Goal: Information Seeking & Learning: Learn about a topic

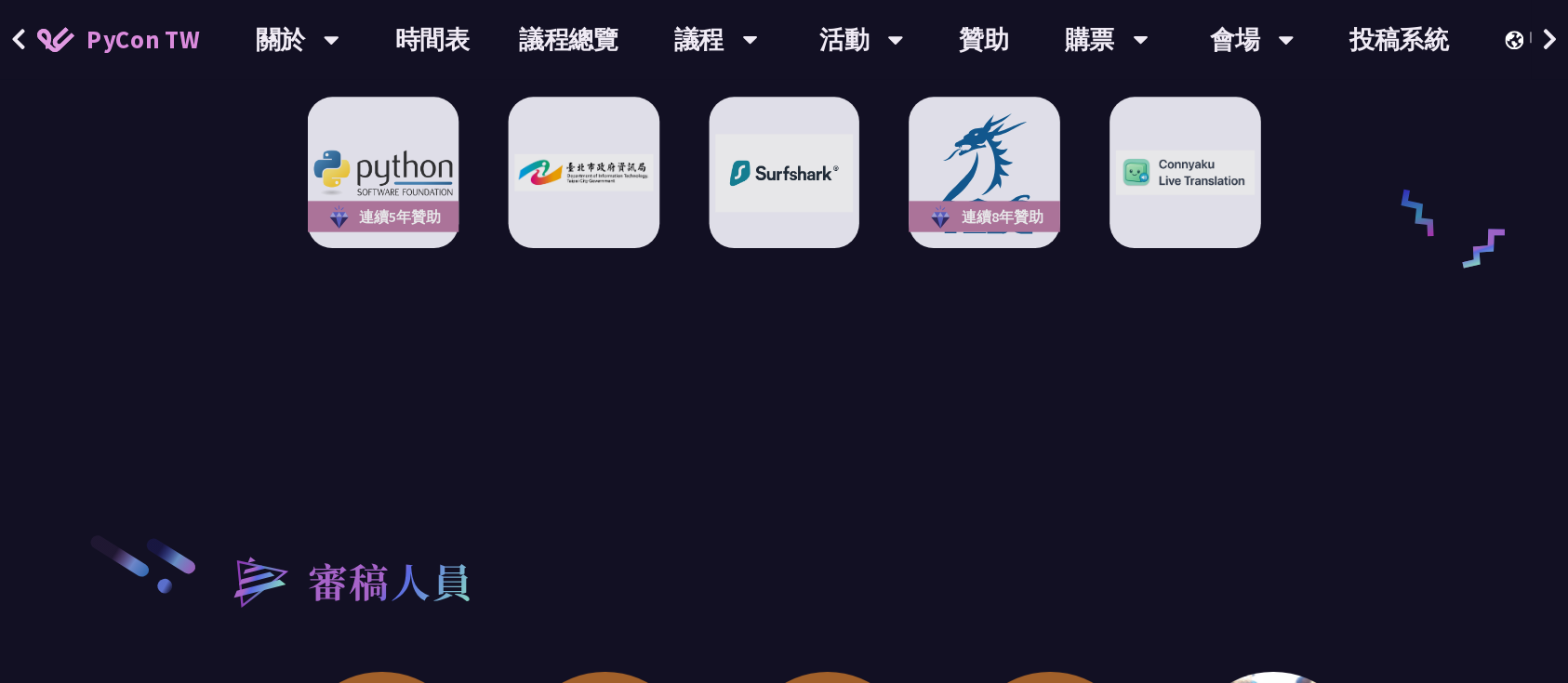
scroll to position [2766, 0]
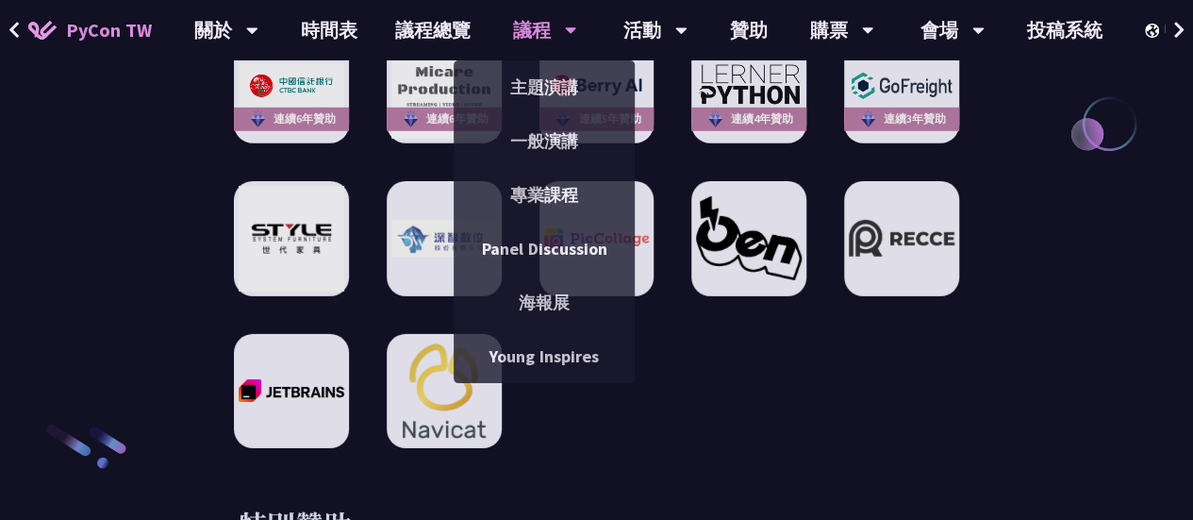
click at [554, 26] on div "議程" at bounding box center [545, 30] width 64 height 60
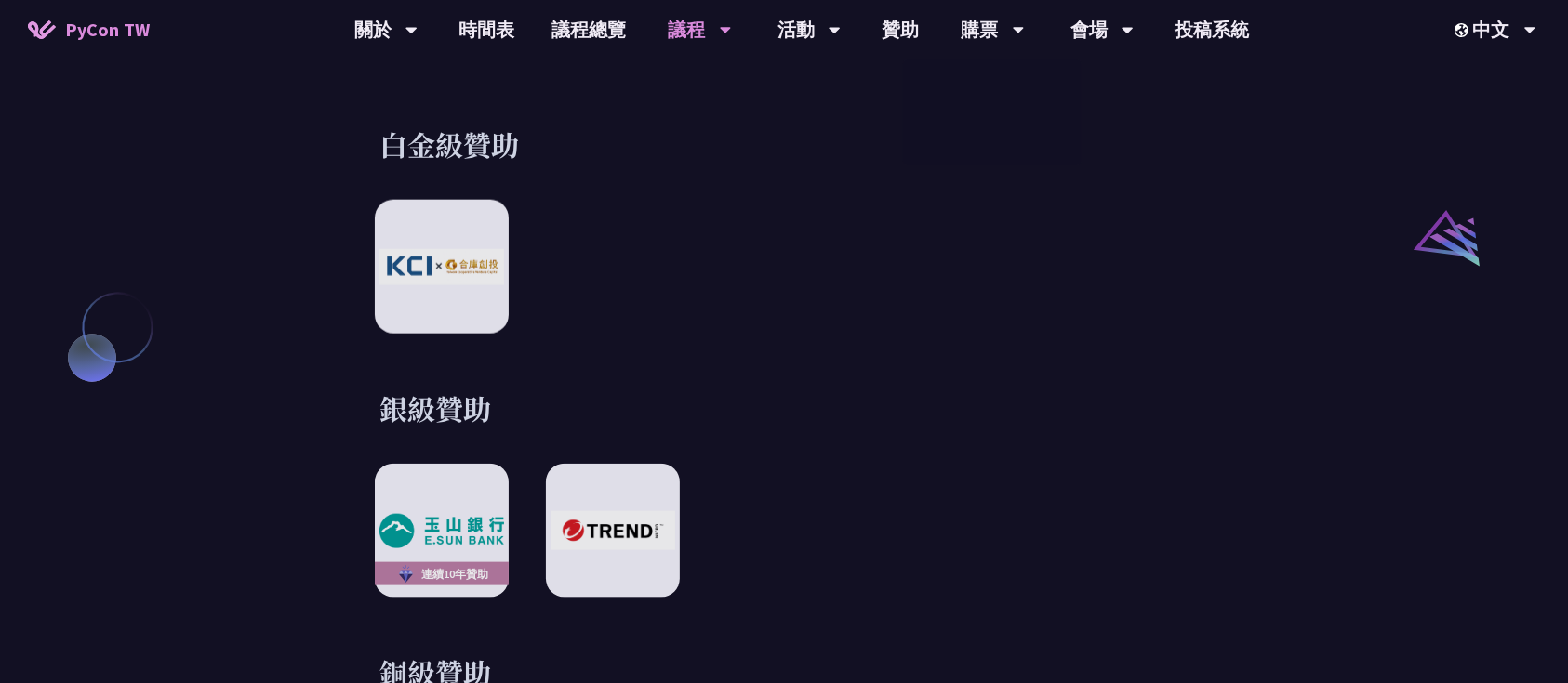
scroll to position [1775, 0]
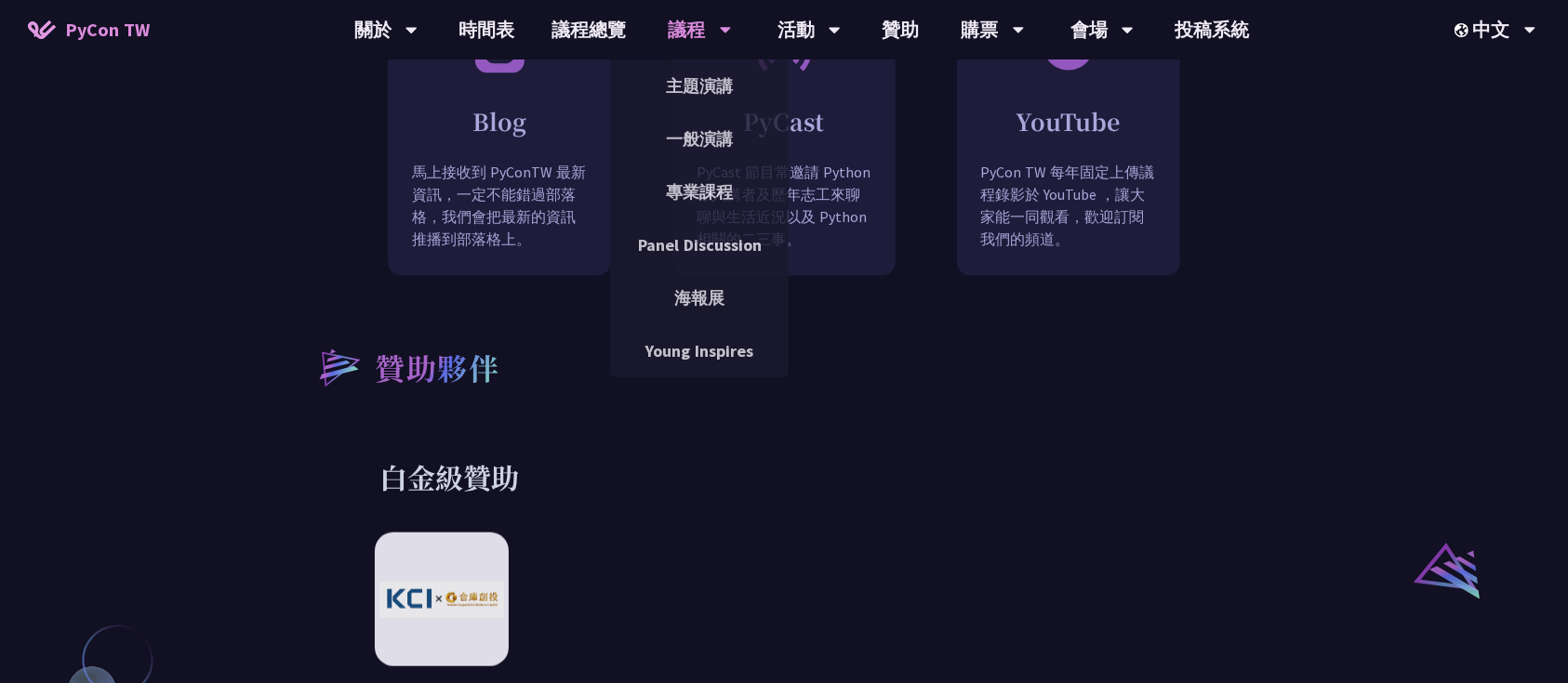
click at [731, 34] on div "議程 主題演講 一般演講 專業課程 Panel Discussion 海報展 Young Inspires" at bounding box center [700, 30] width 109 height 59
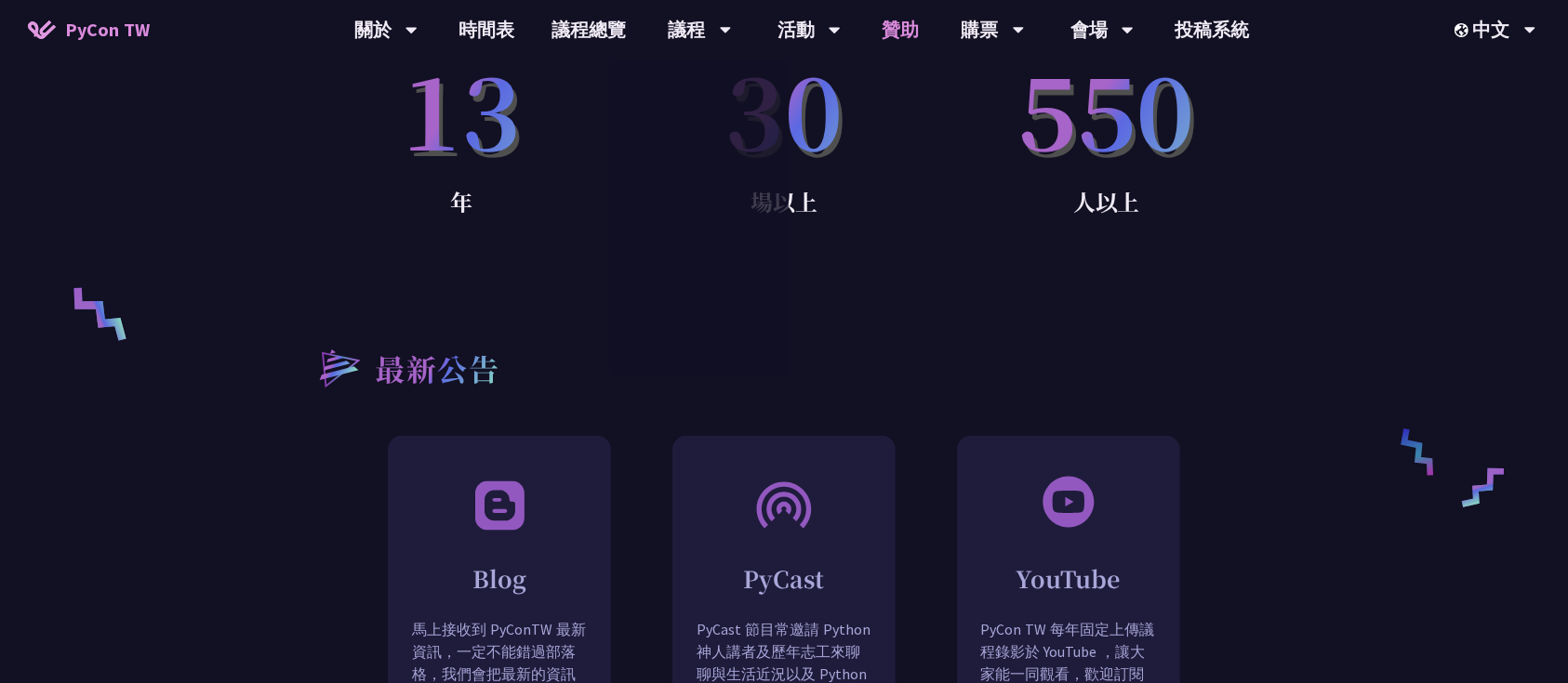
scroll to position [1279, 0]
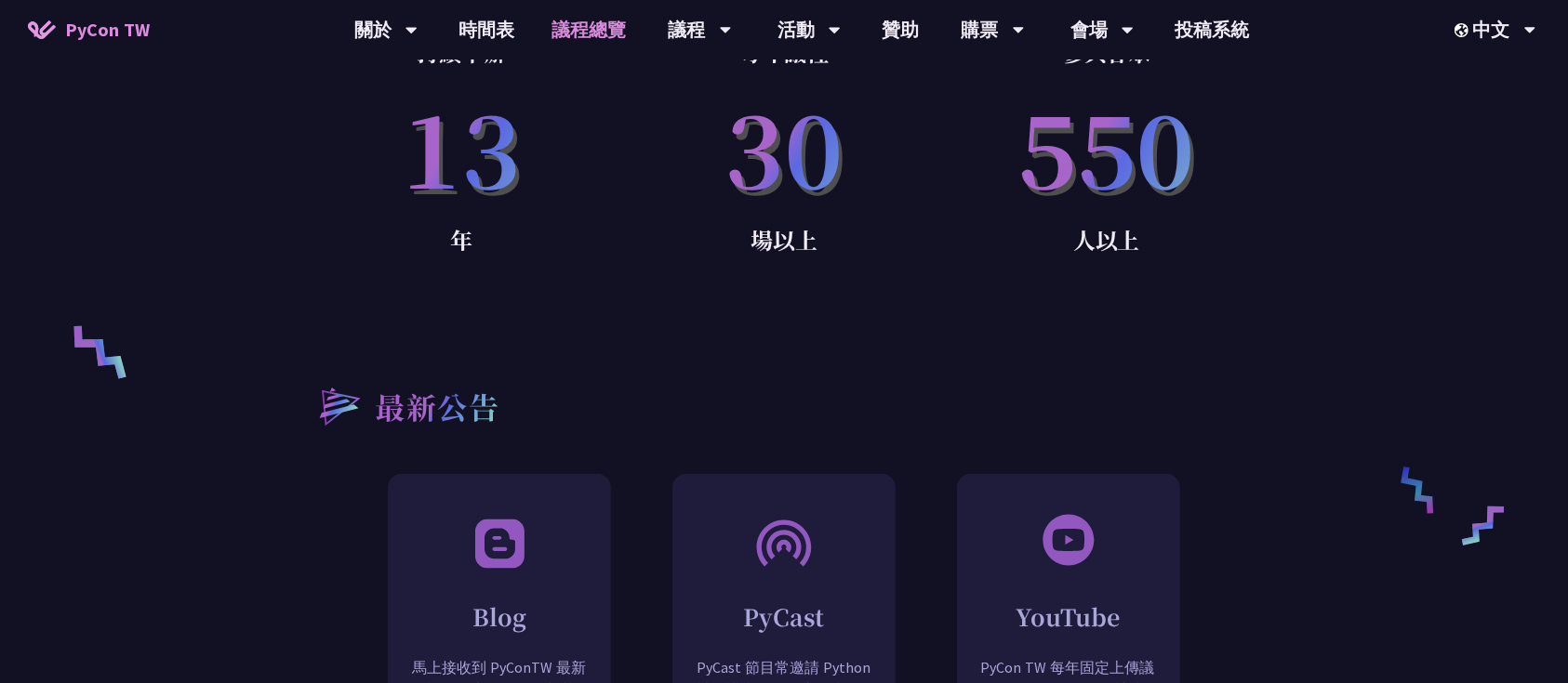
click at [577, 18] on link "議程總覽" at bounding box center [589, 30] width 111 height 59
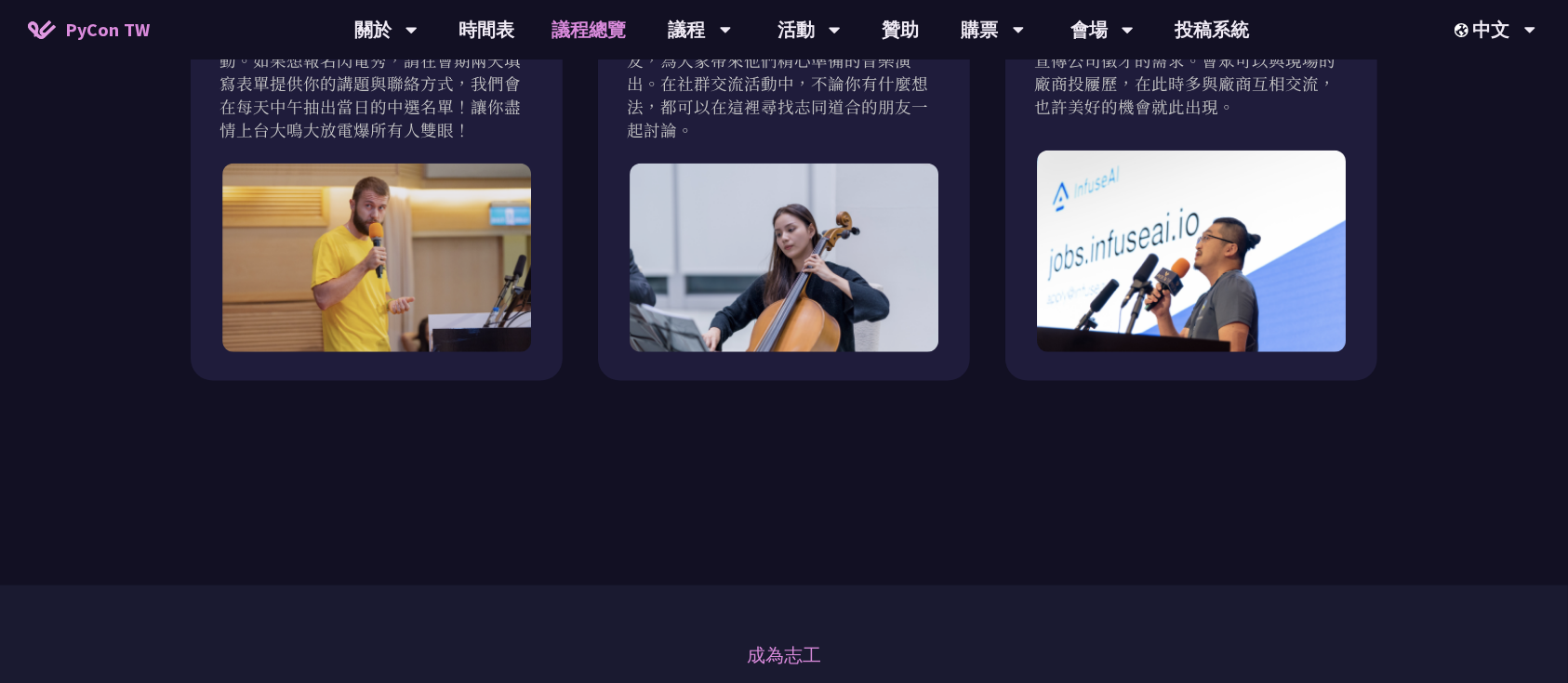
scroll to position [1487, 0]
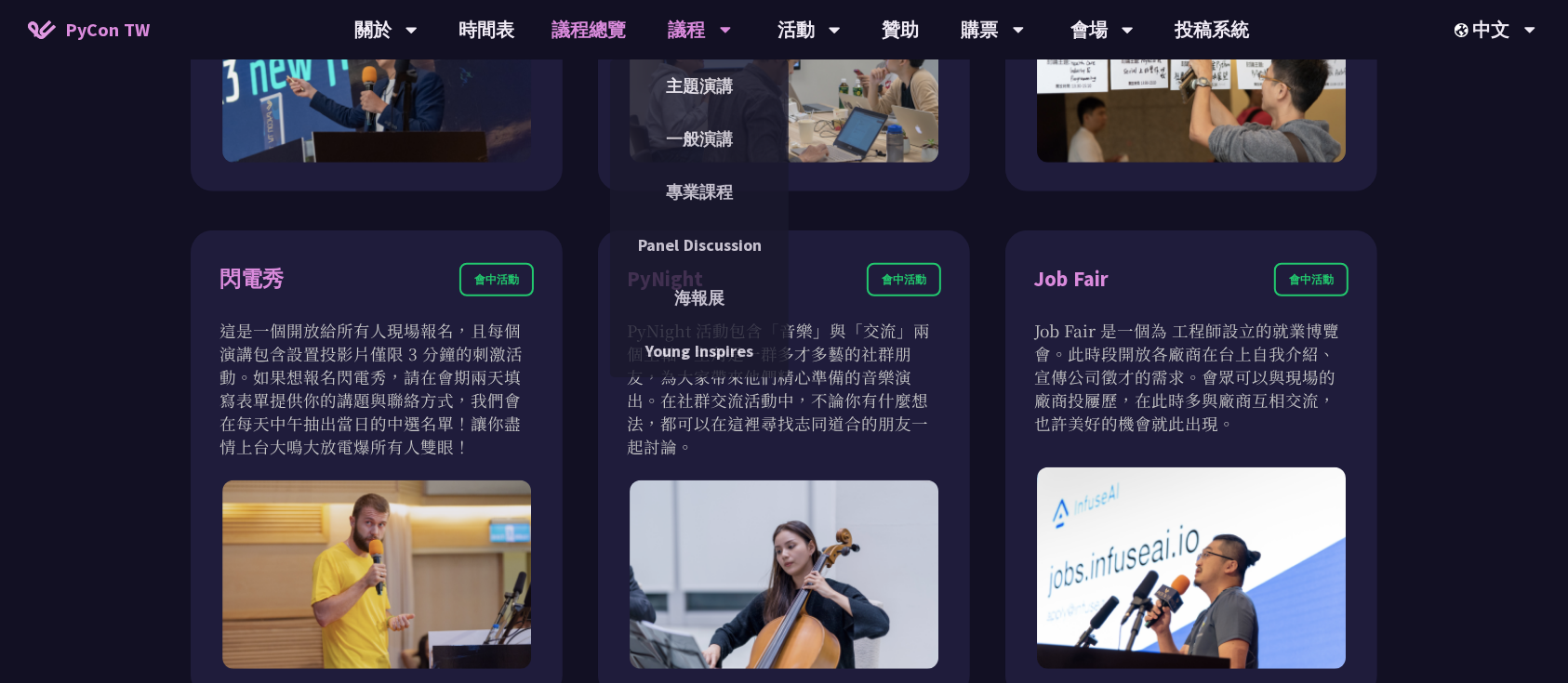
click at [681, 4] on div "議程" at bounding box center [700, 30] width 63 height 59
click at [730, 74] on link "主題演講" at bounding box center [699, 86] width 178 height 43
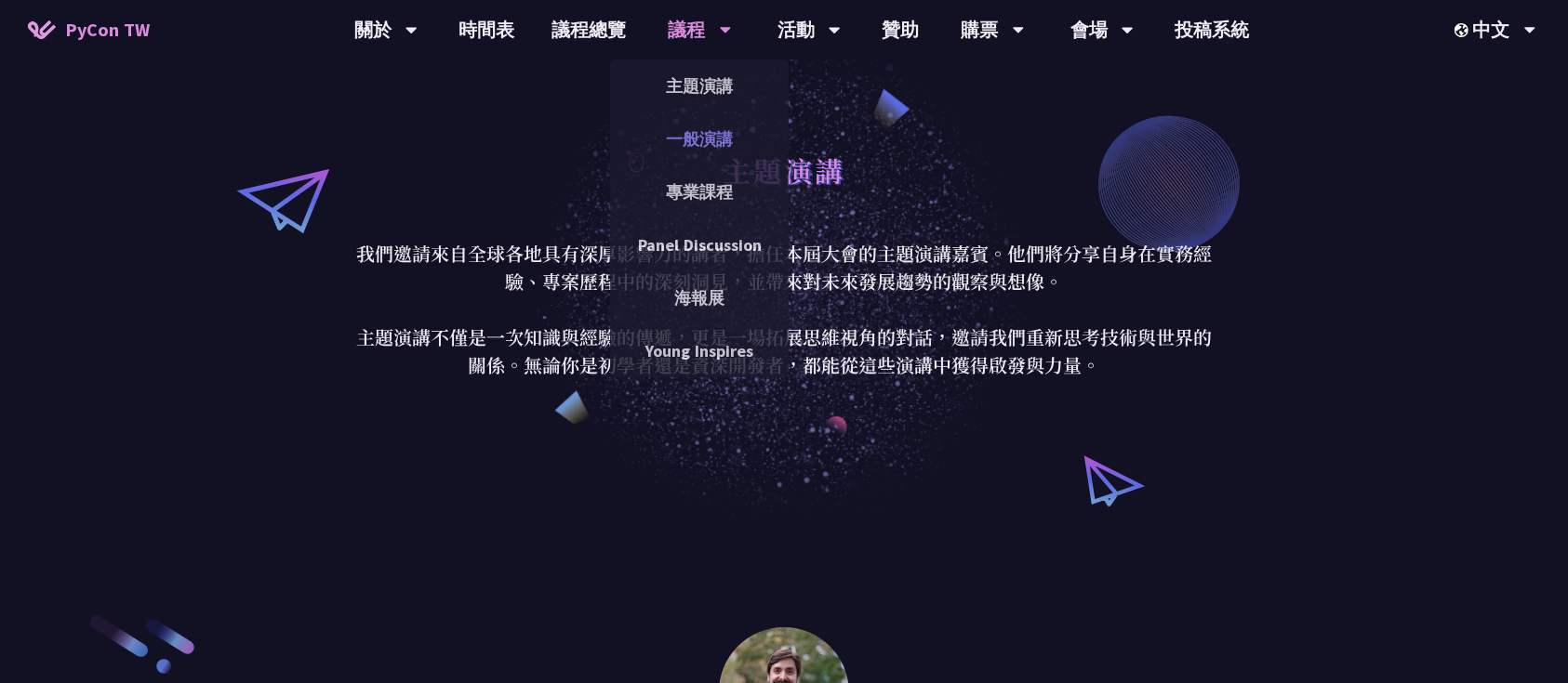
click at [722, 135] on link "一般演講" at bounding box center [699, 139] width 178 height 43
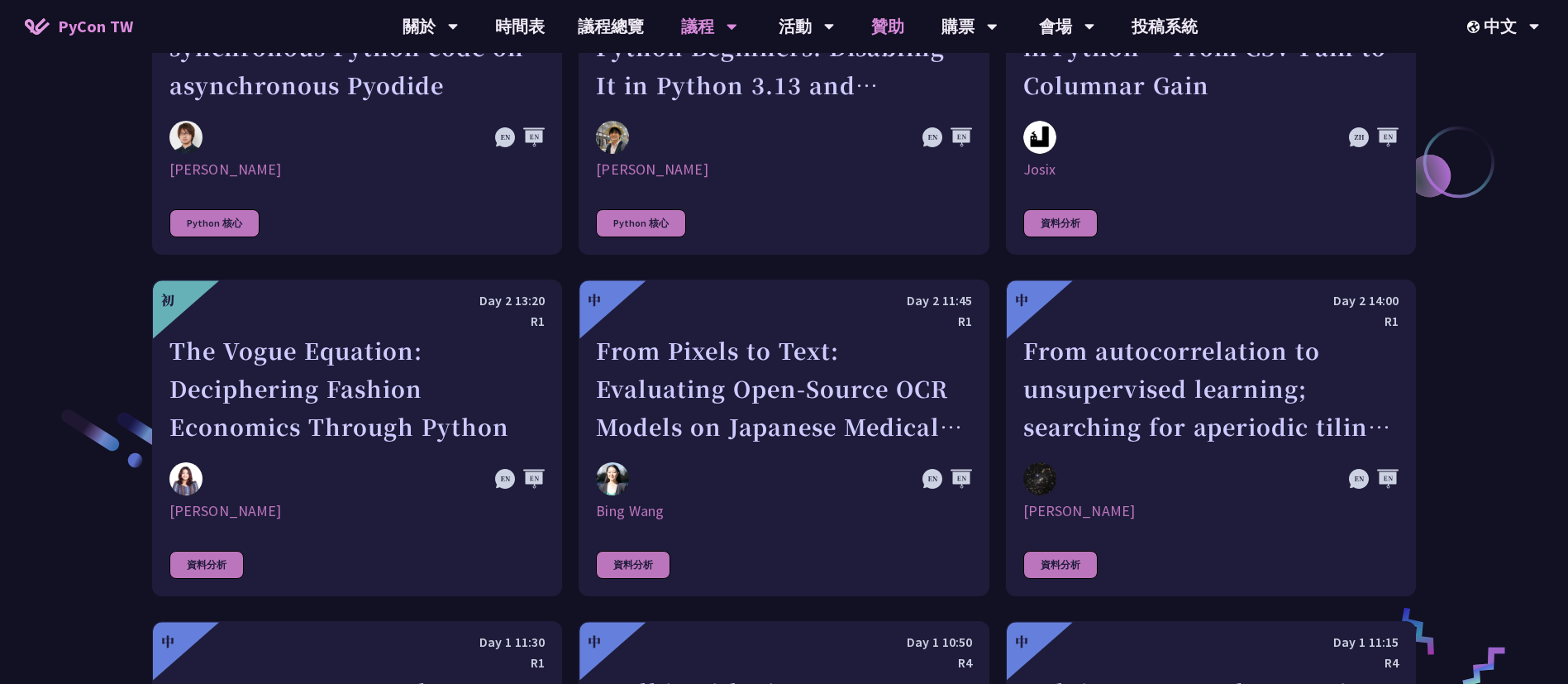
scroll to position [2165, 0]
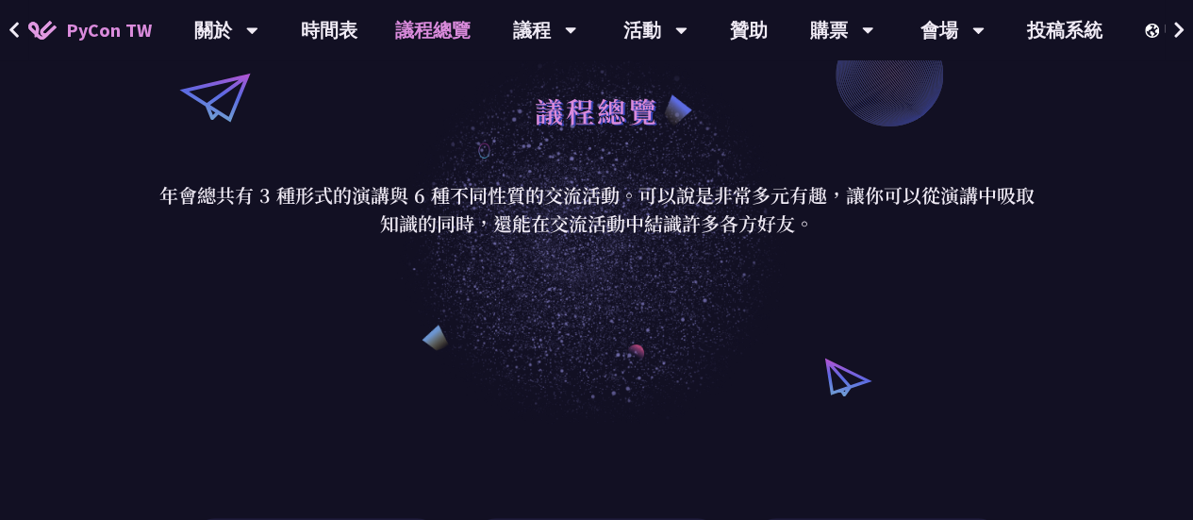
scroll to position [189, 0]
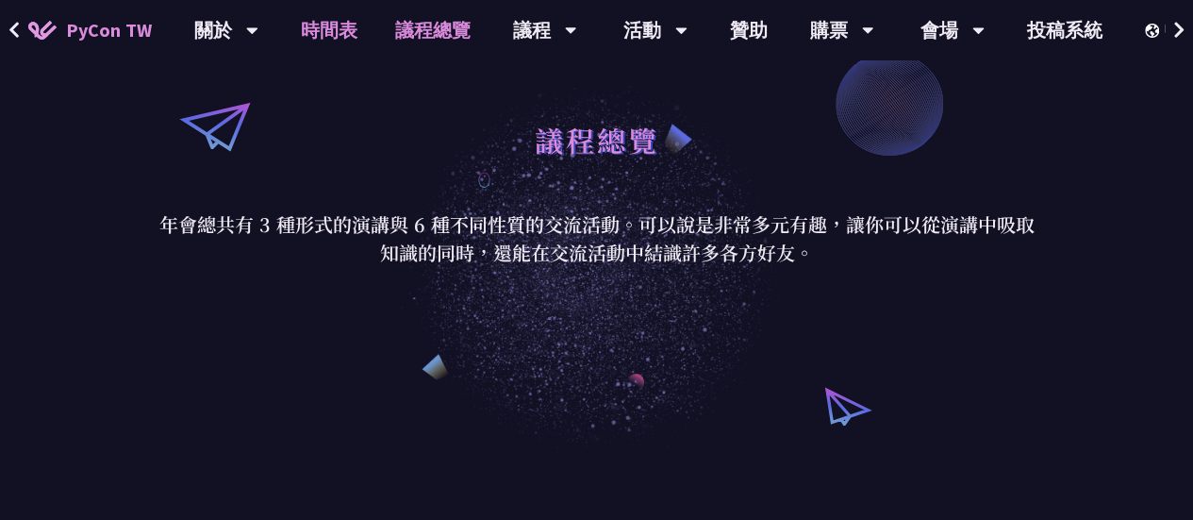
click at [350, 29] on link "時間表" at bounding box center [329, 30] width 94 height 60
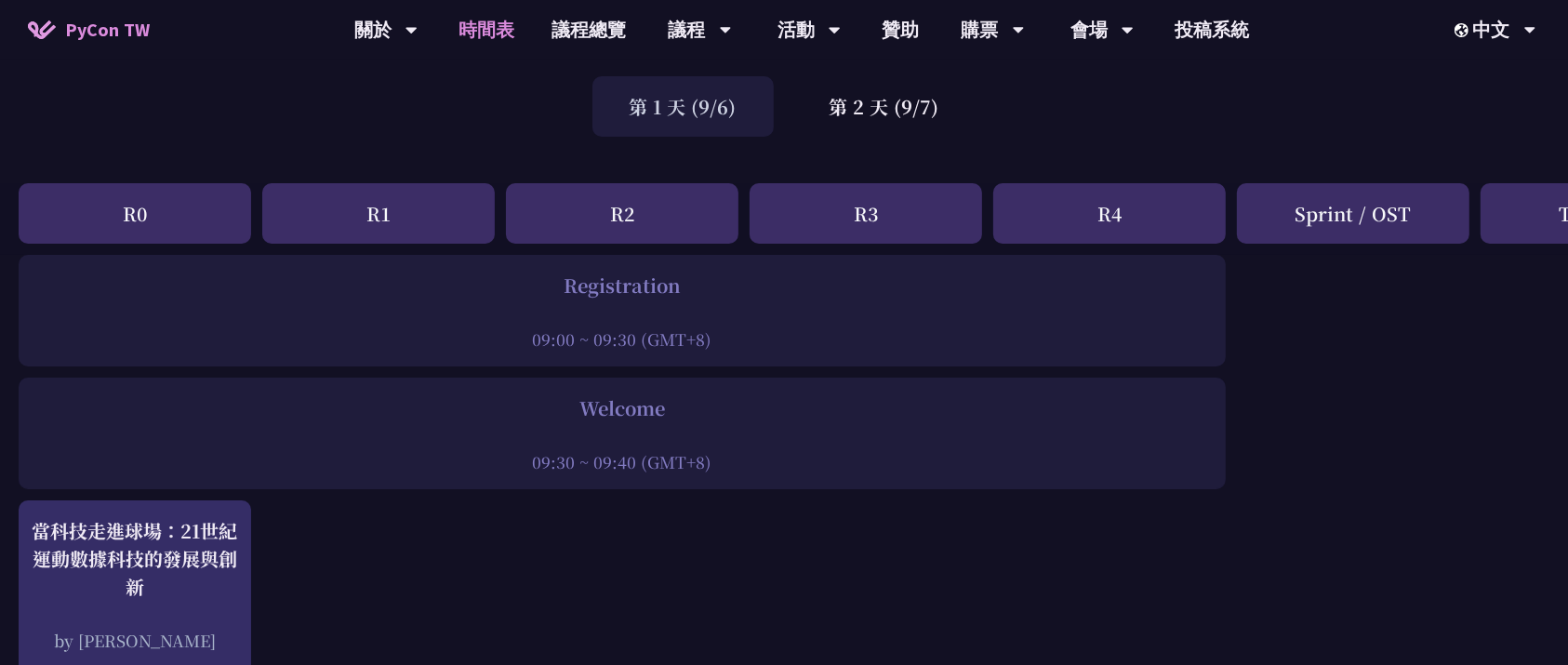
scroll to position [216, 0]
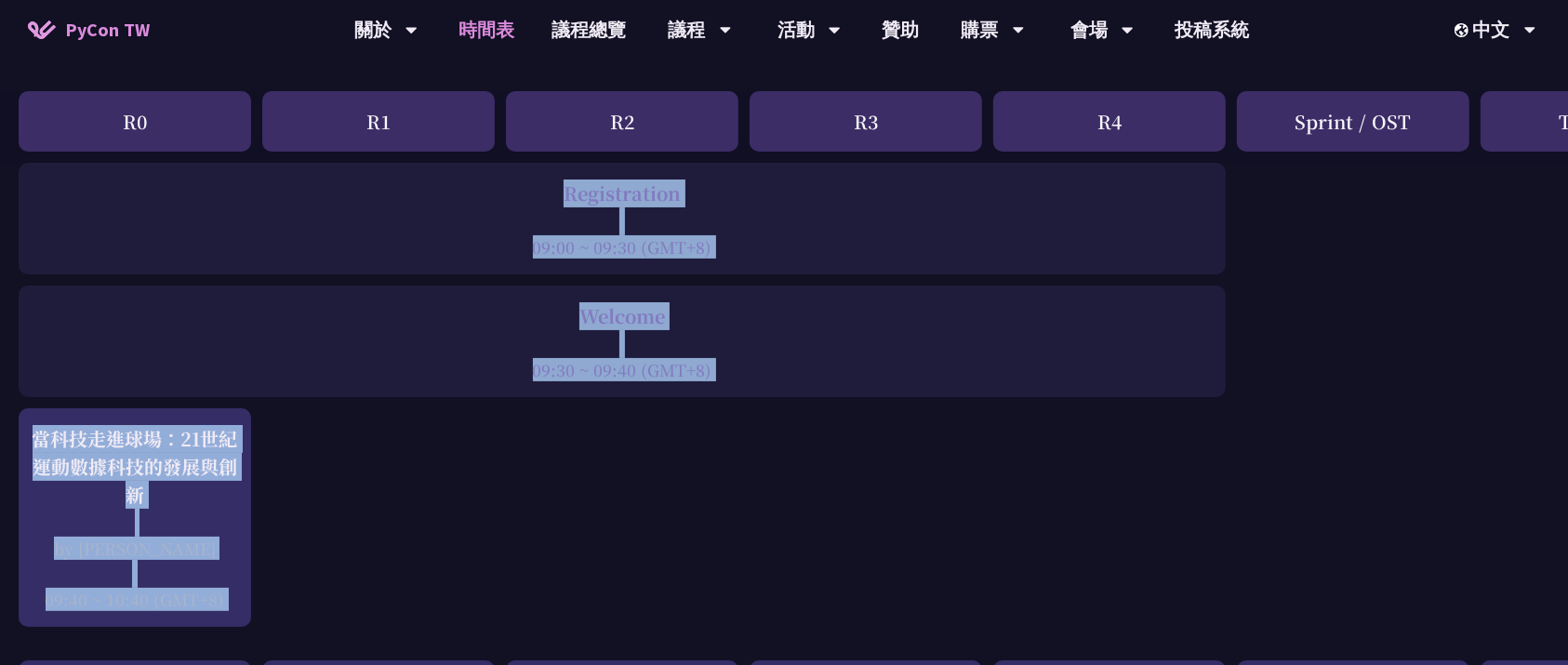
drag, startPoint x: 910, startPoint y: 662, endPoint x: 1045, endPoint y: 645, distance: 136.1
drag, startPoint x: 893, startPoint y: 646, endPoint x: 1141, endPoint y: 583, distance: 255.9
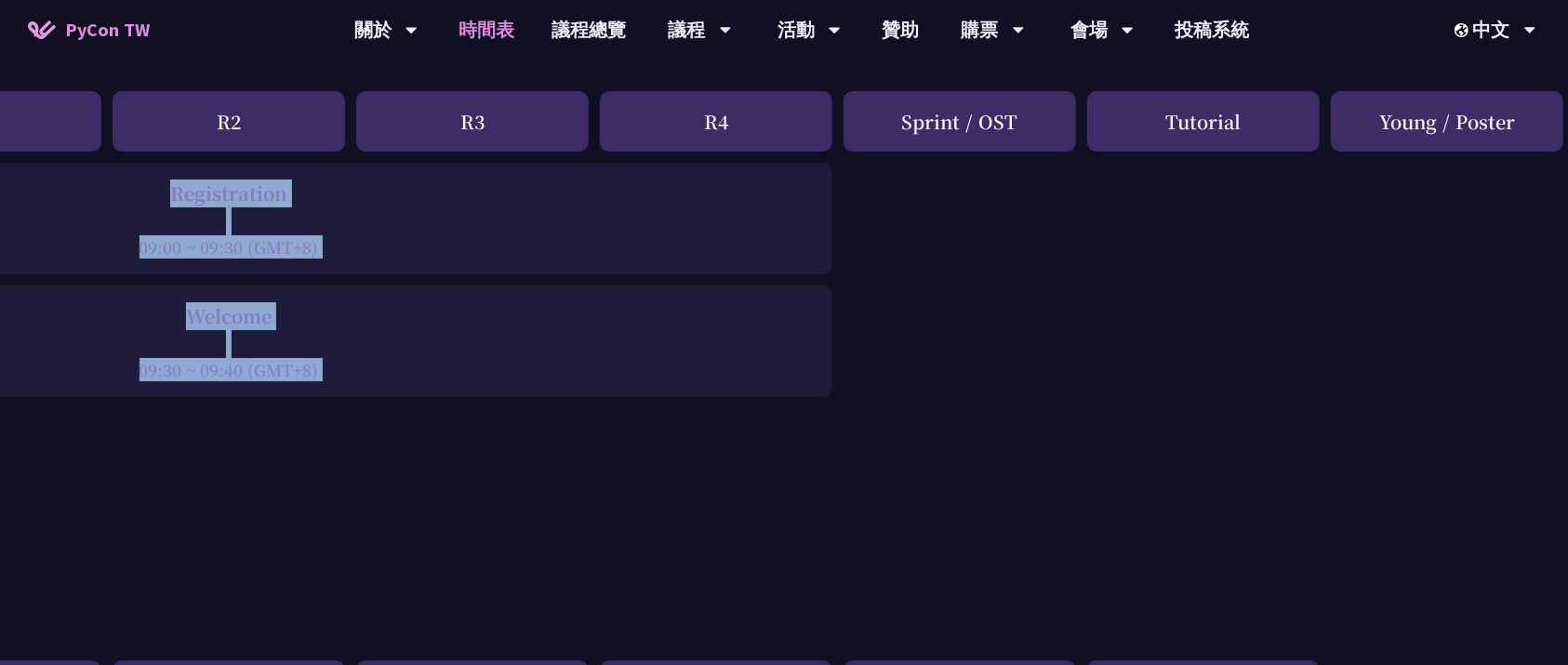
scroll to position [216, 407]
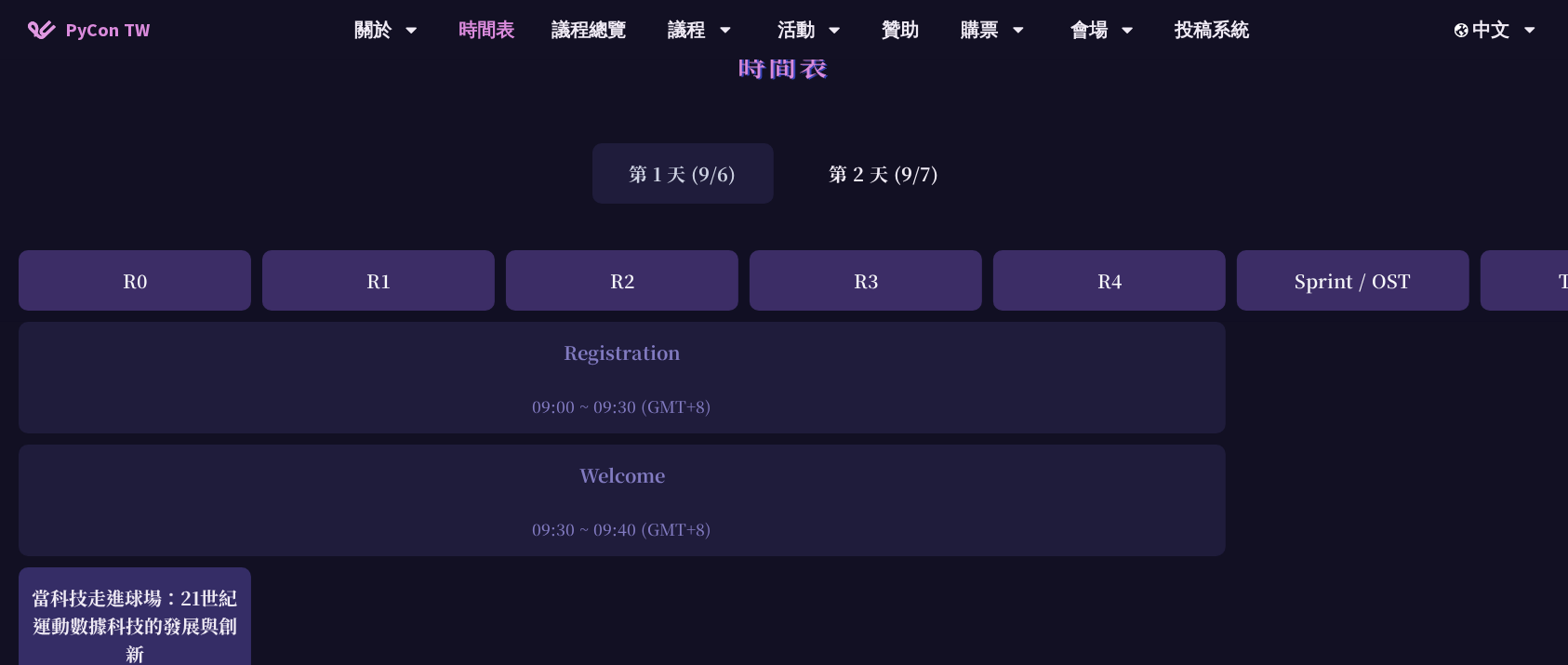
scroll to position [0, 0]
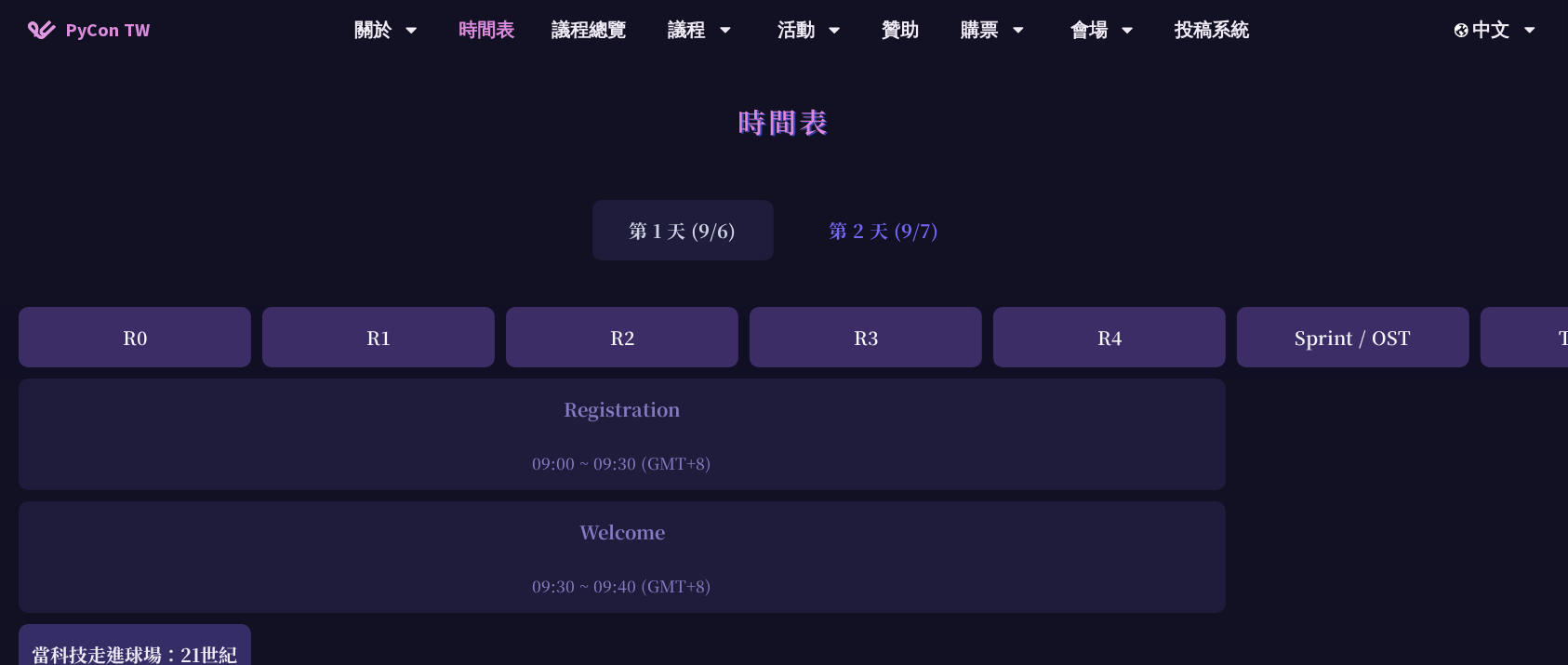
click at [935, 213] on div "第 2 天 (9/7)" at bounding box center [885, 230] width 184 height 60
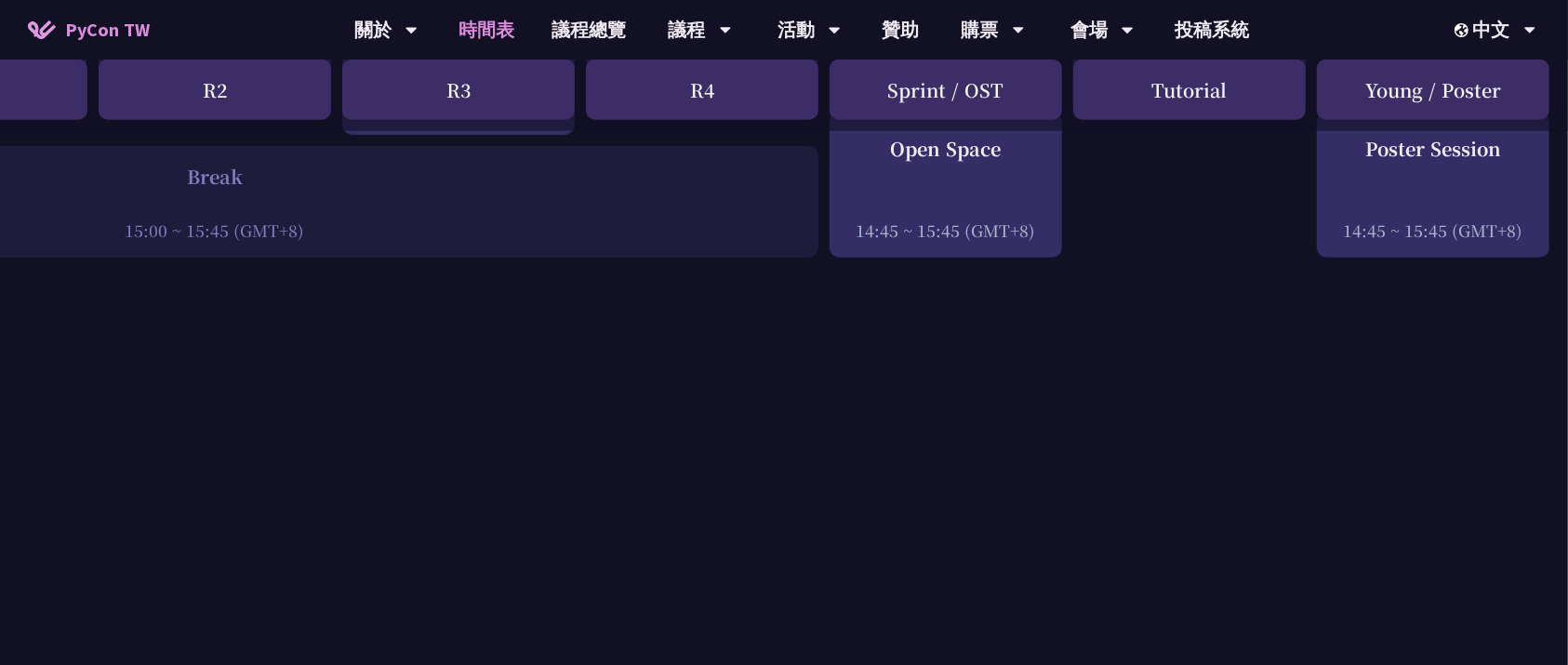
scroll to position [2481, 407]
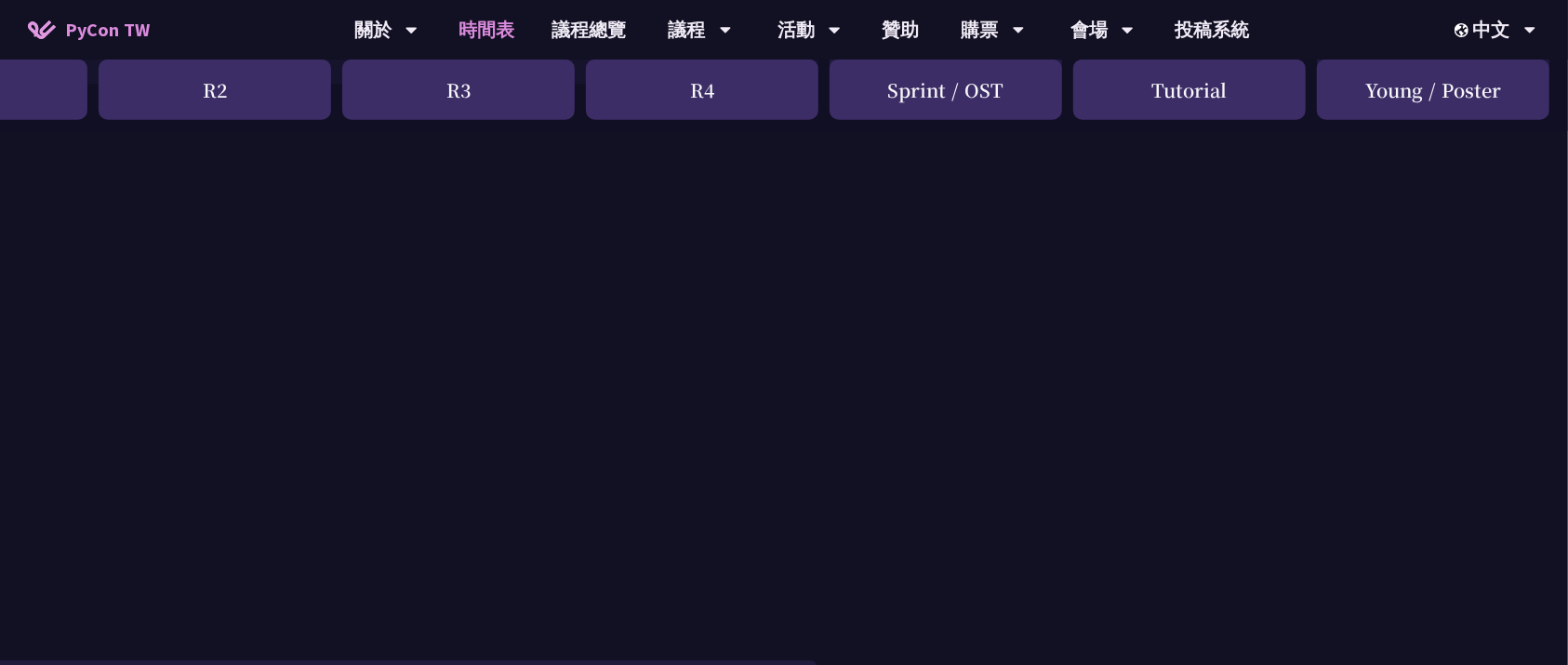
drag, startPoint x: 1164, startPoint y: 653, endPoint x: 530, endPoint y: 635, distance: 634.3
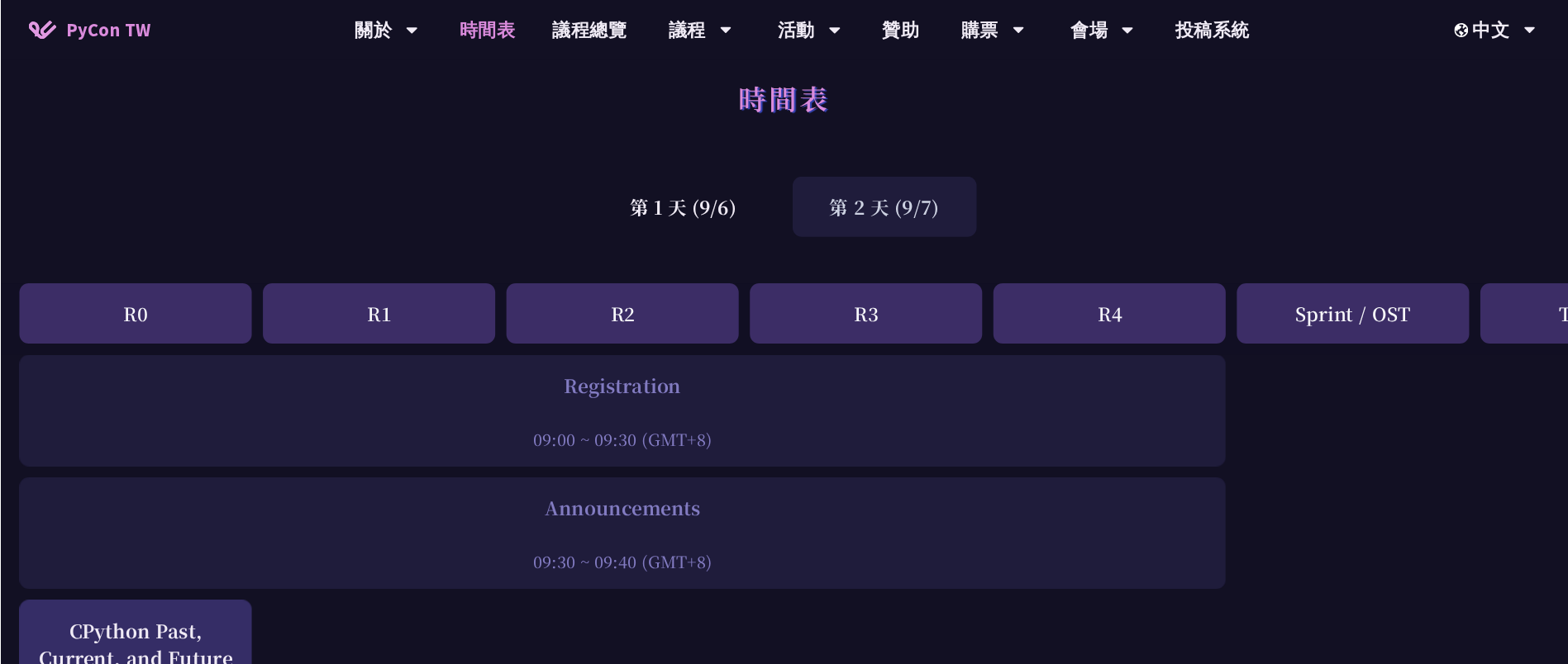
scroll to position [0, 0]
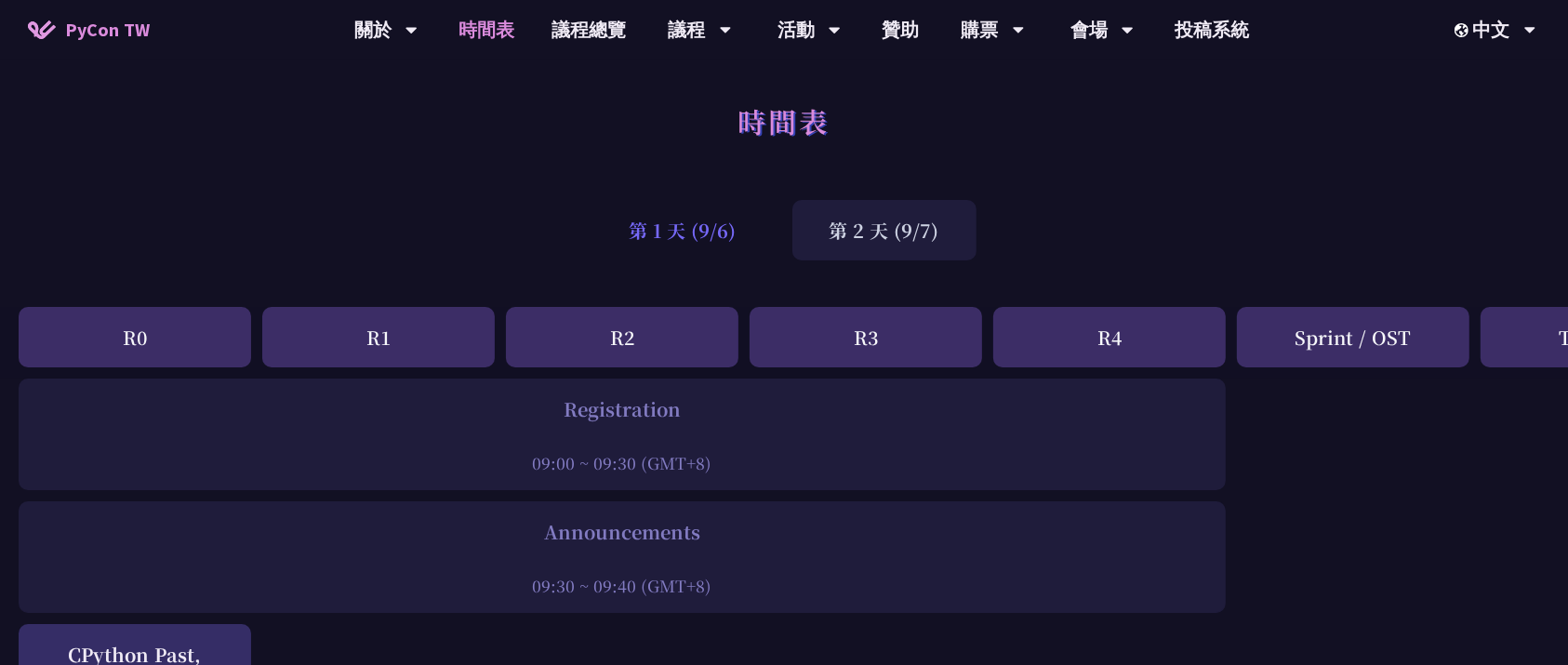
click at [665, 210] on div "第 1 天 (9/6)" at bounding box center [683, 230] width 181 height 60
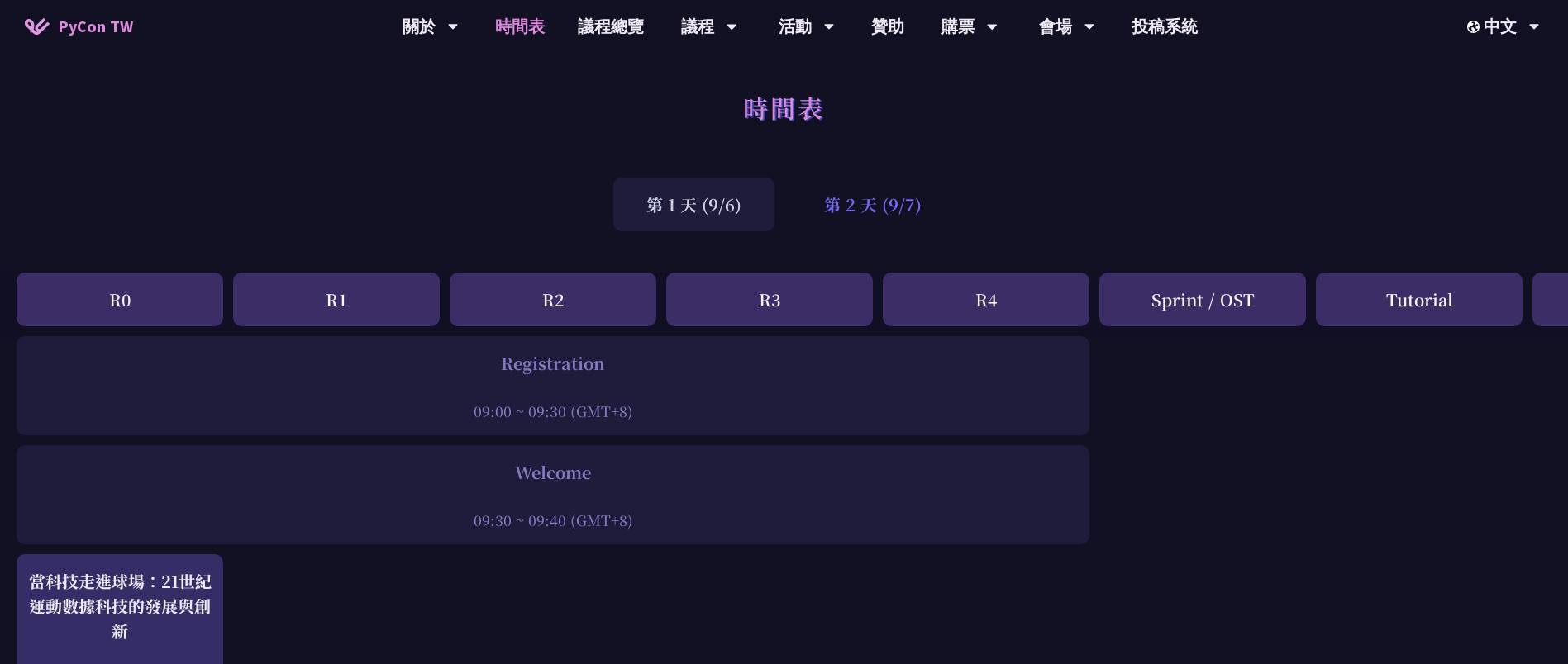
click at [835, 207] on div "第 2 天 (9/7)" at bounding box center [873, 204] width 164 height 53
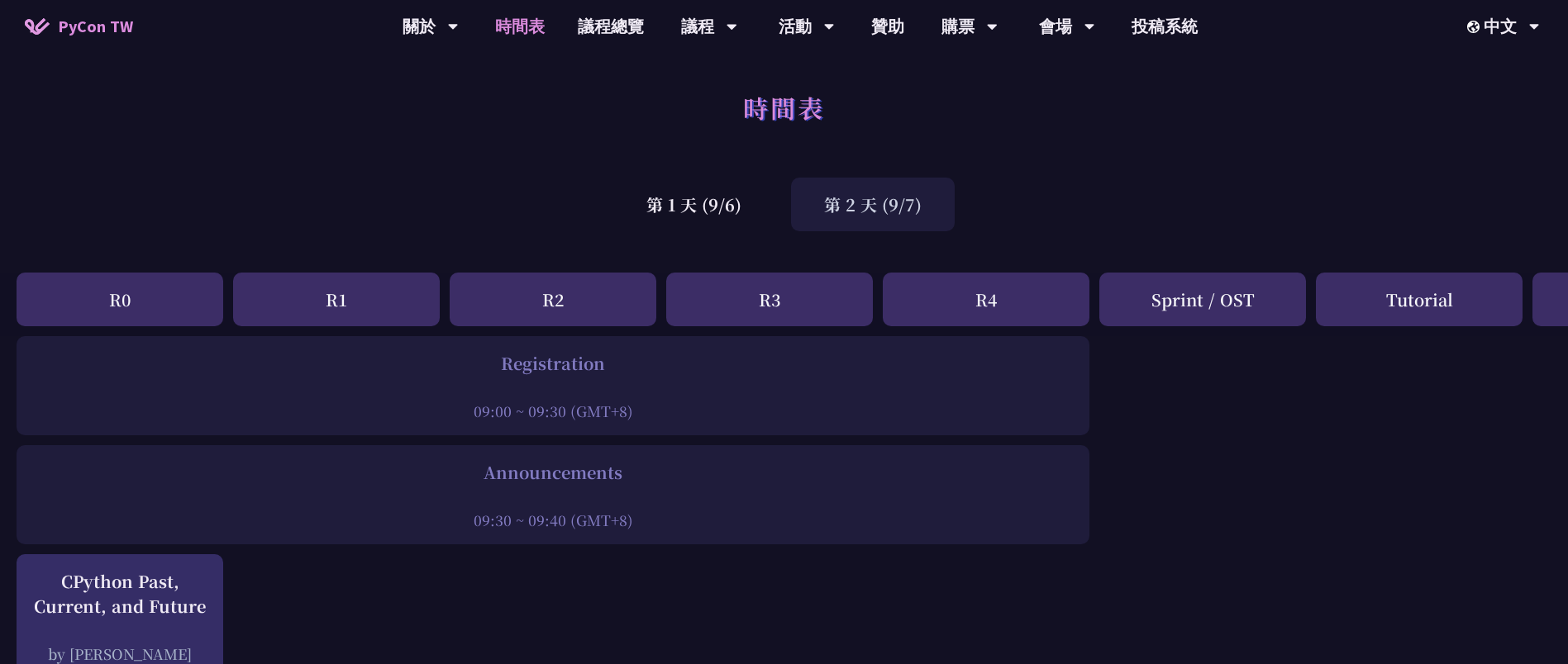
click at [894, 193] on div "第 2 天 (9/7)" at bounding box center [873, 204] width 164 height 53
click at [886, 211] on div "第 2 天 (9/7)" at bounding box center [873, 204] width 164 height 53
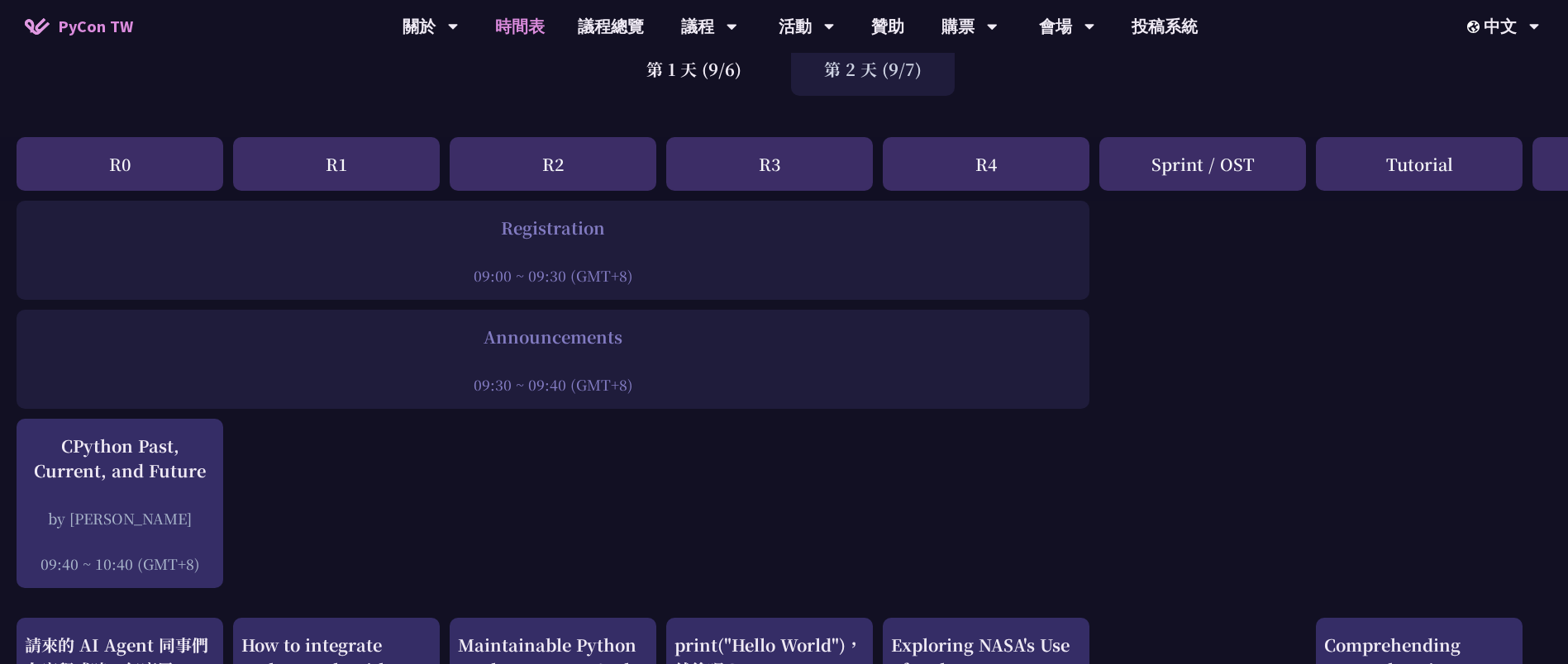
scroll to position [128, 0]
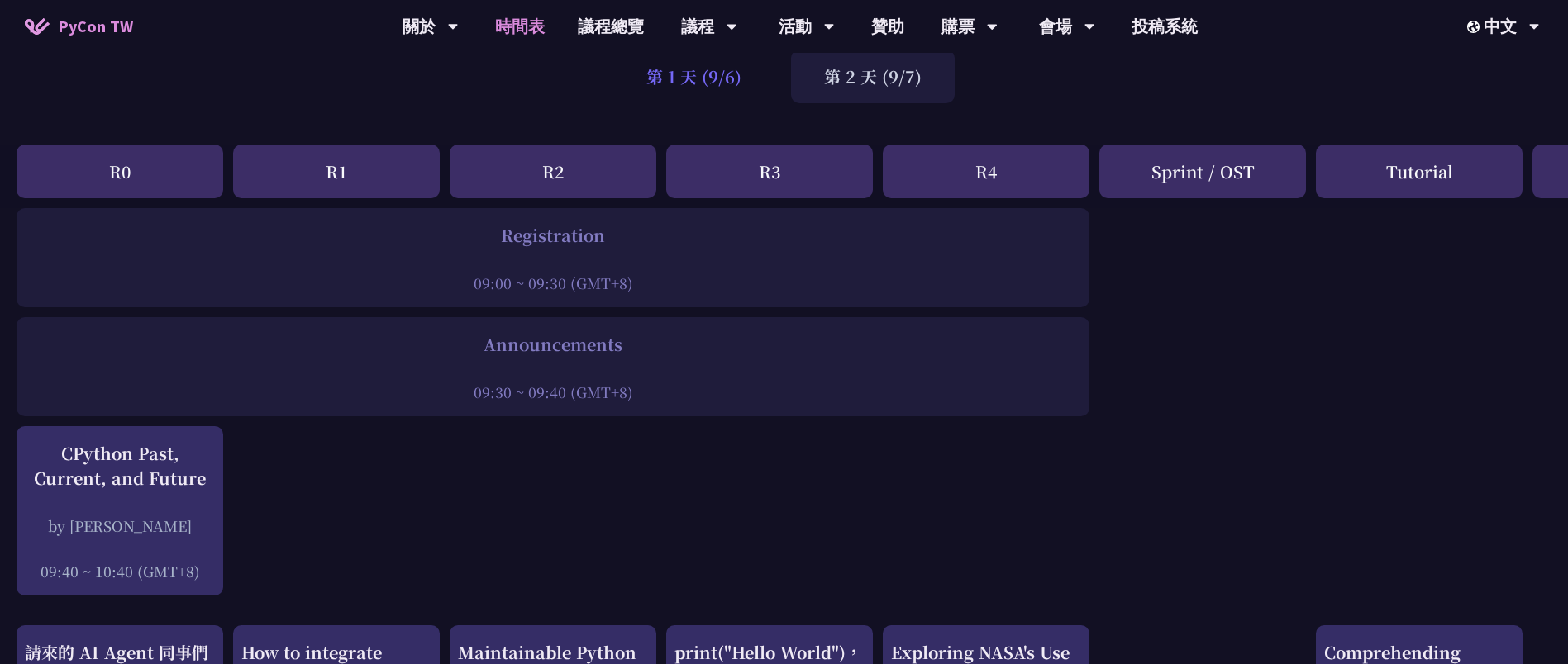
click at [711, 88] on div "第 1 天 (9/6)" at bounding box center [694, 76] width 161 height 53
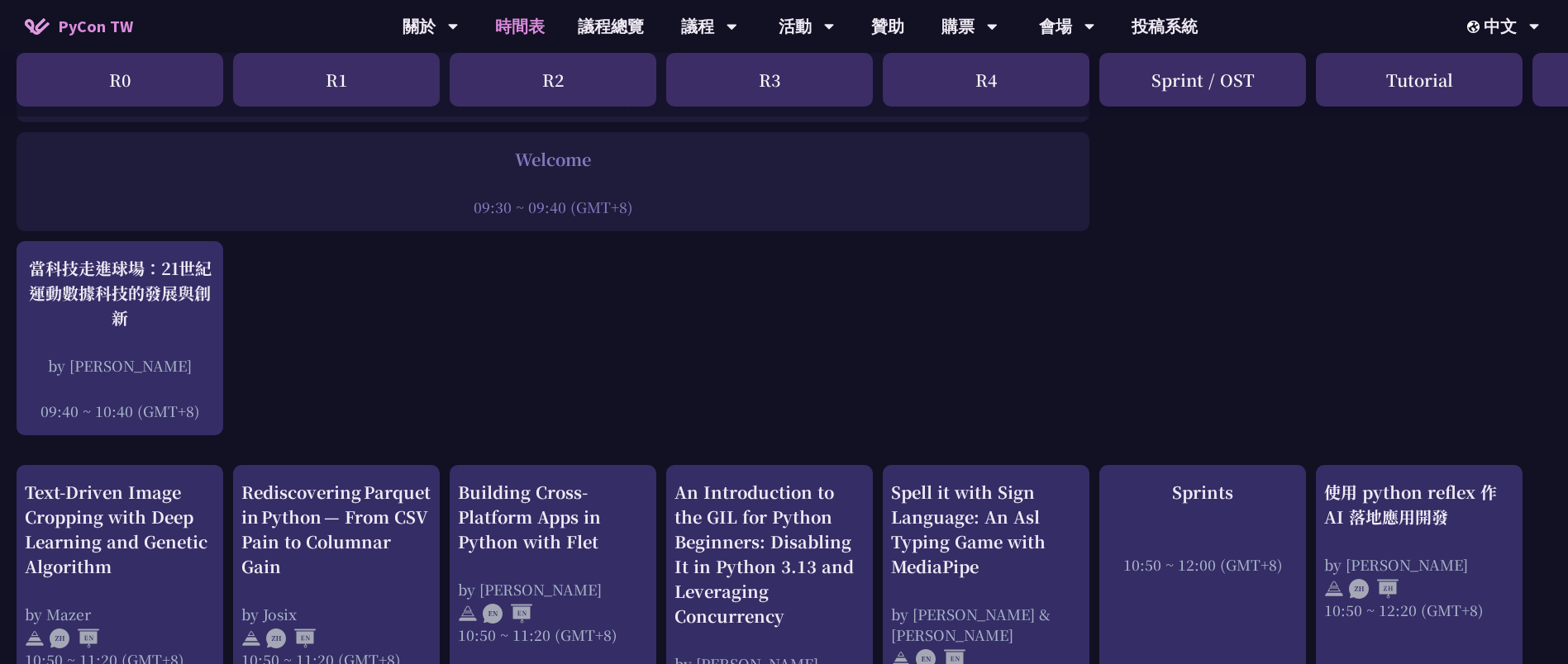
scroll to position [0, 0]
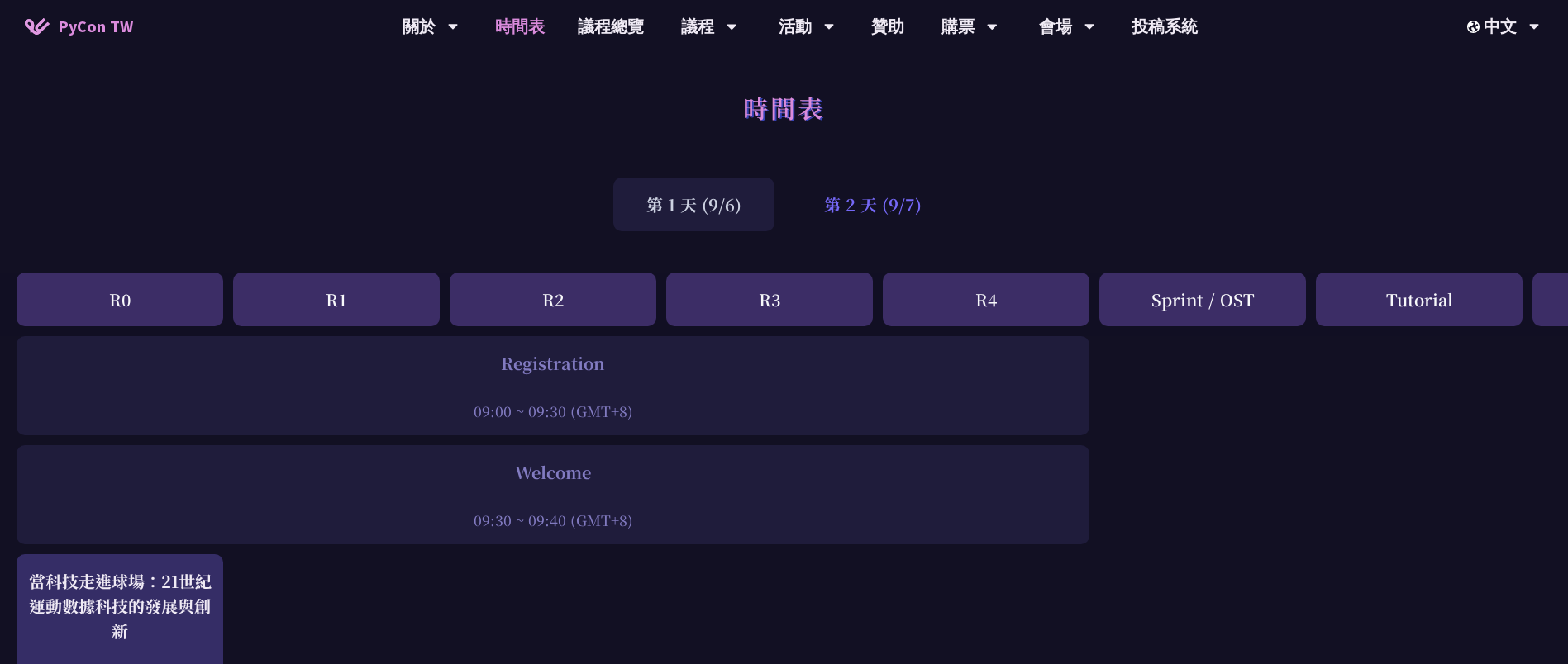
click at [883, 204] on div "第 2 天 (9/7)" at bounding box center [873, 204] width 164 height 53
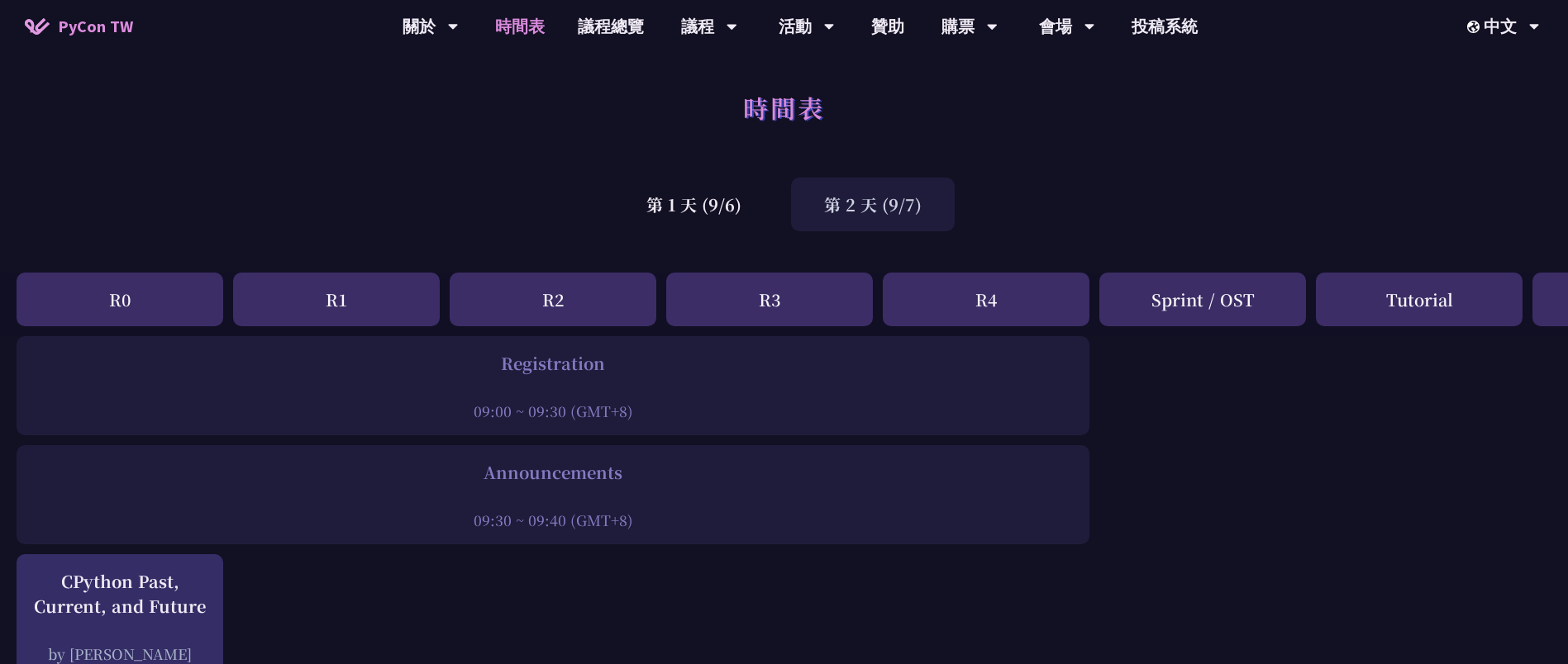
click at [841, 210] on div "第 2 天 (9/7)" at bounding box center [873, 204] width 164 height 53
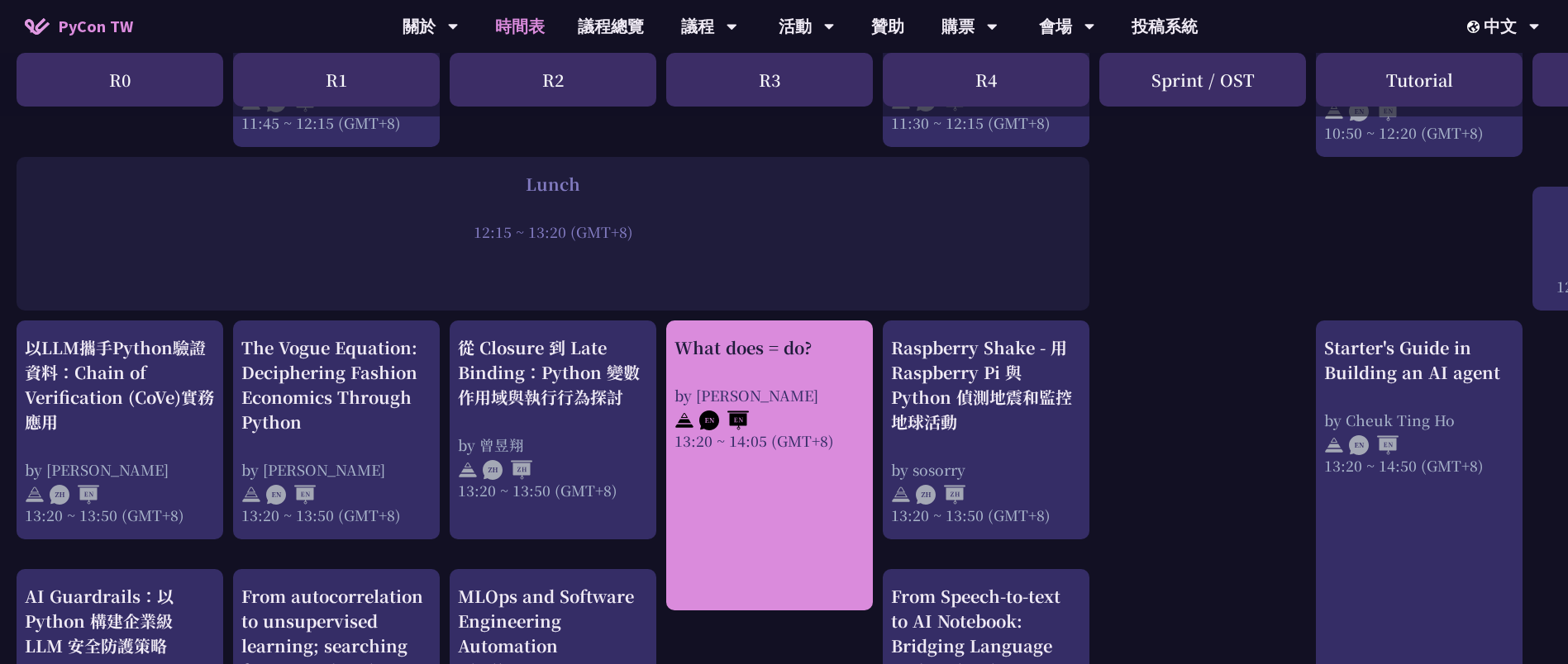
scroll to position [1611, 0]
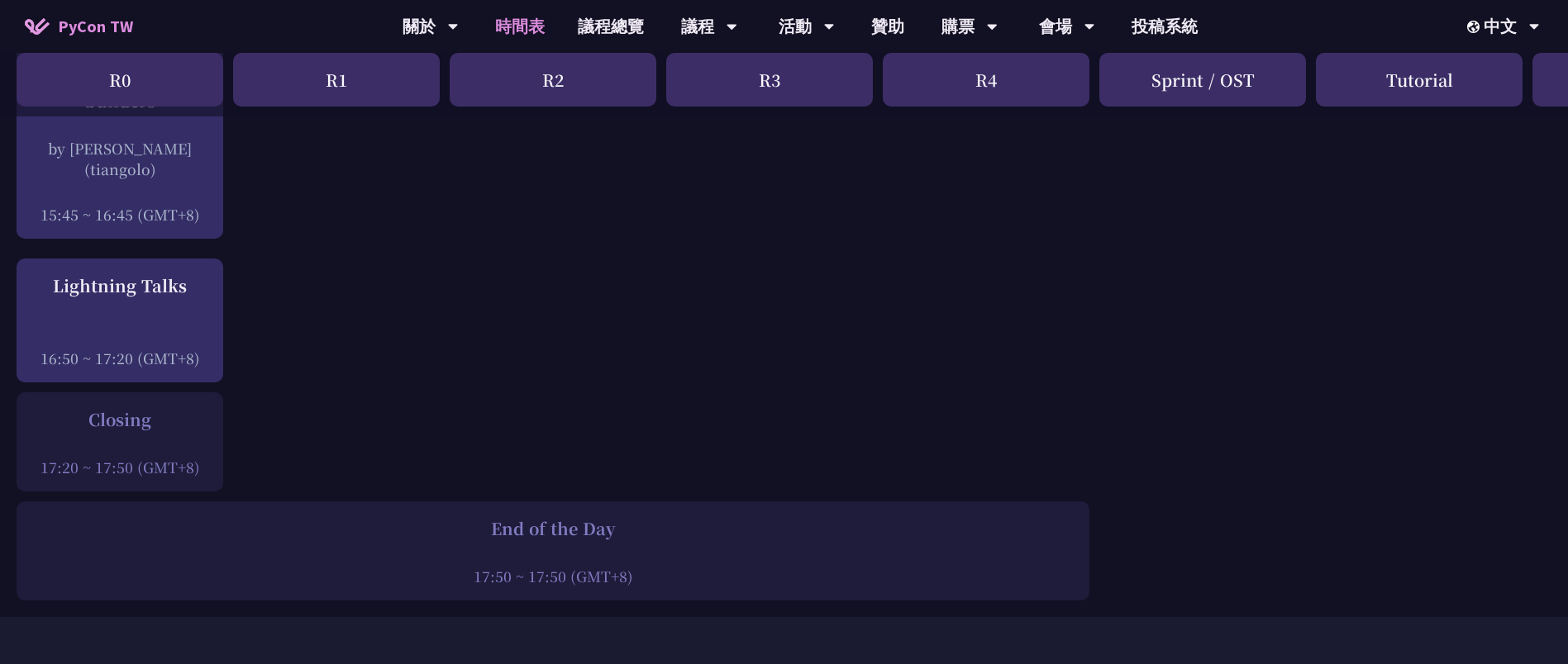
drag, startPoint x: 617, startPoint y: 661, endPoint x: 525, endPoint y: 674, distance: 92.9
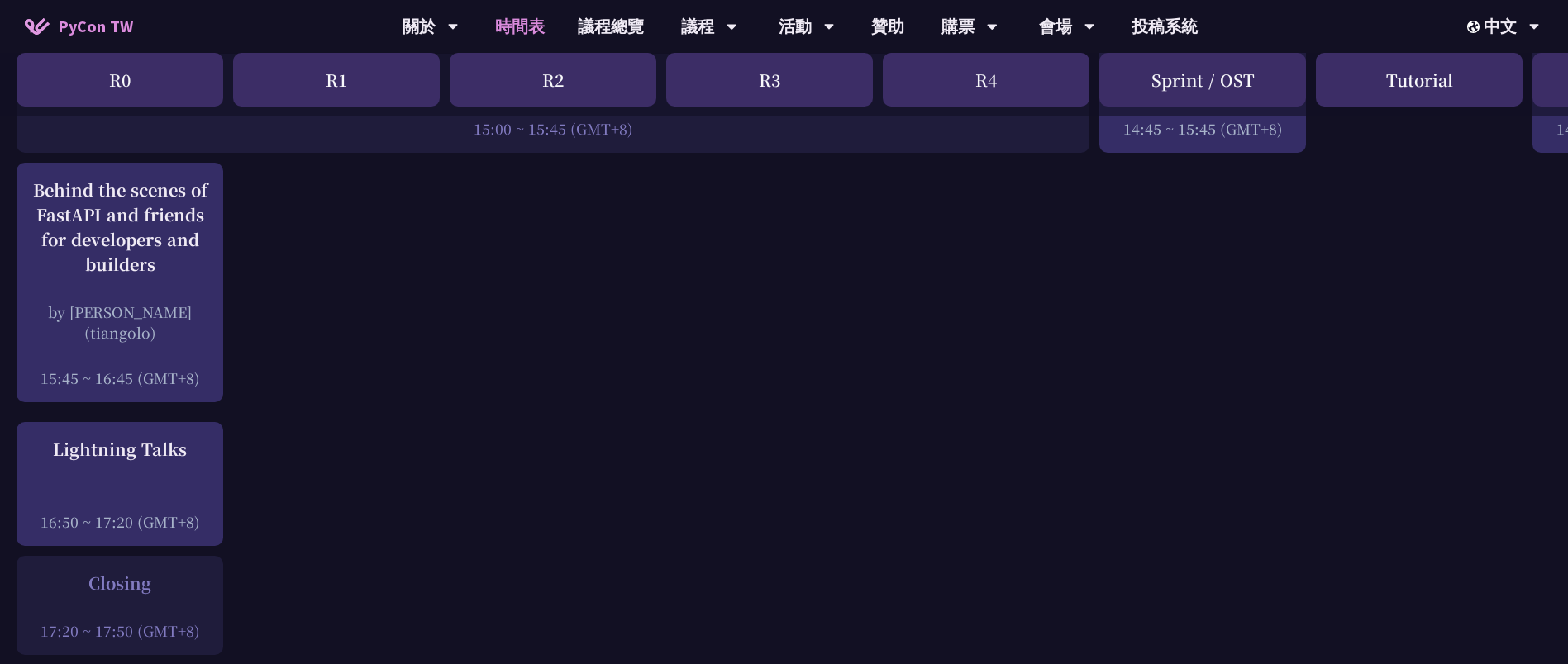
scroll to position [1792, 0]
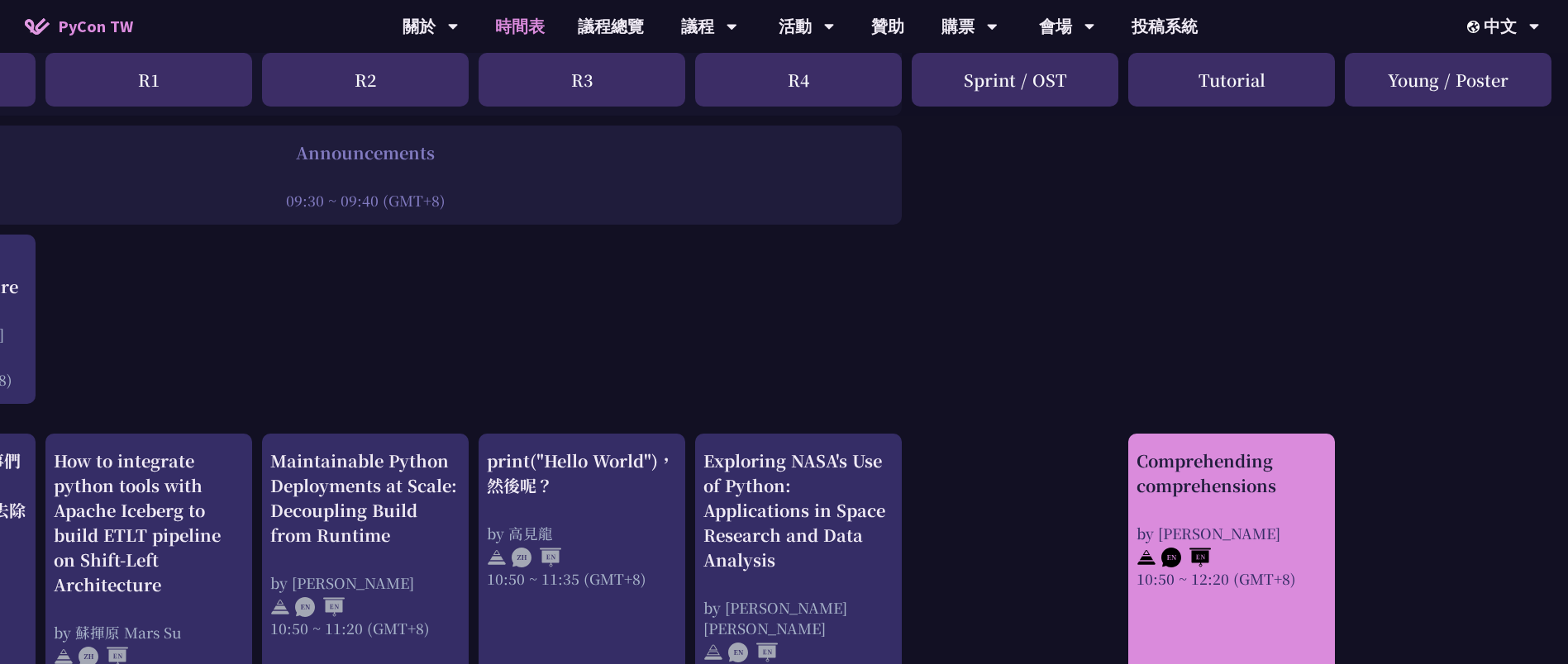
scroll to position [496, 188]
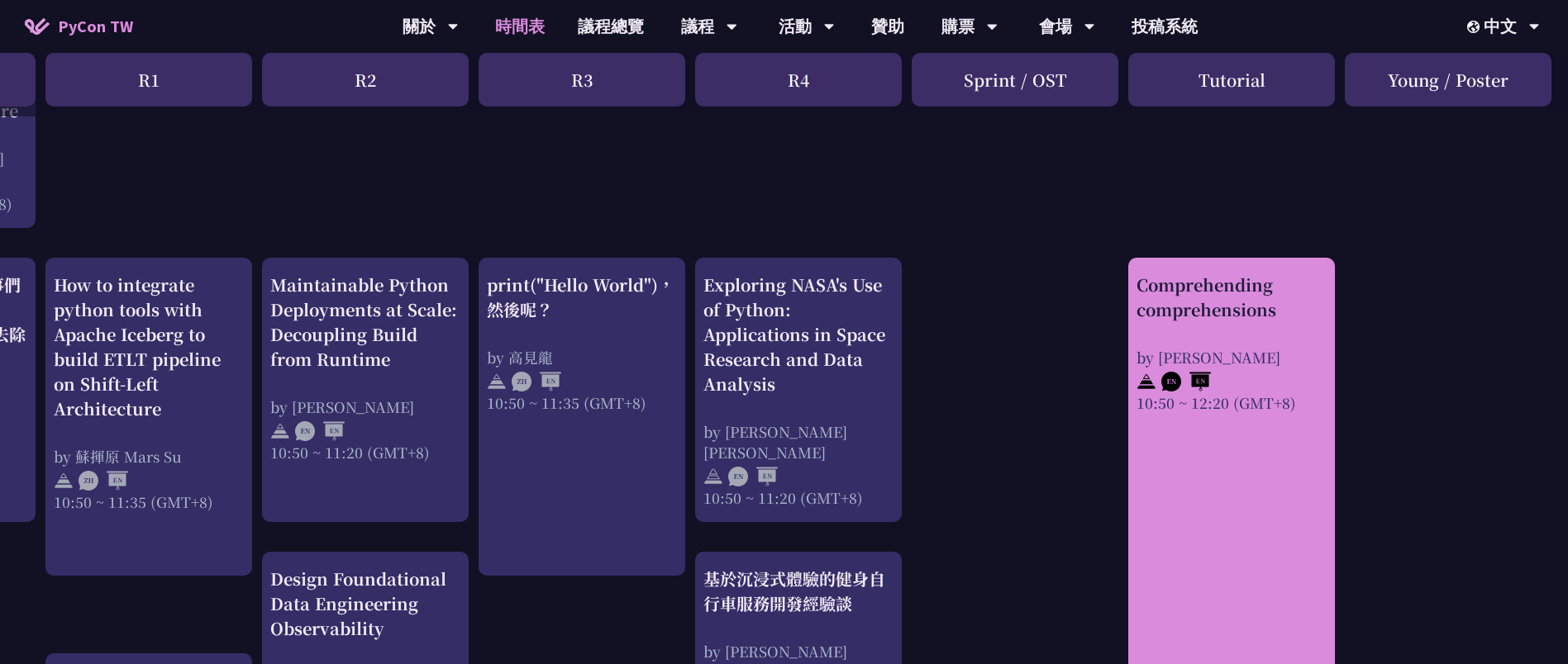
click at [1045, 312] on div "Comprehending comprehensions" at bounding box center [1231, 297] width 190 height 50
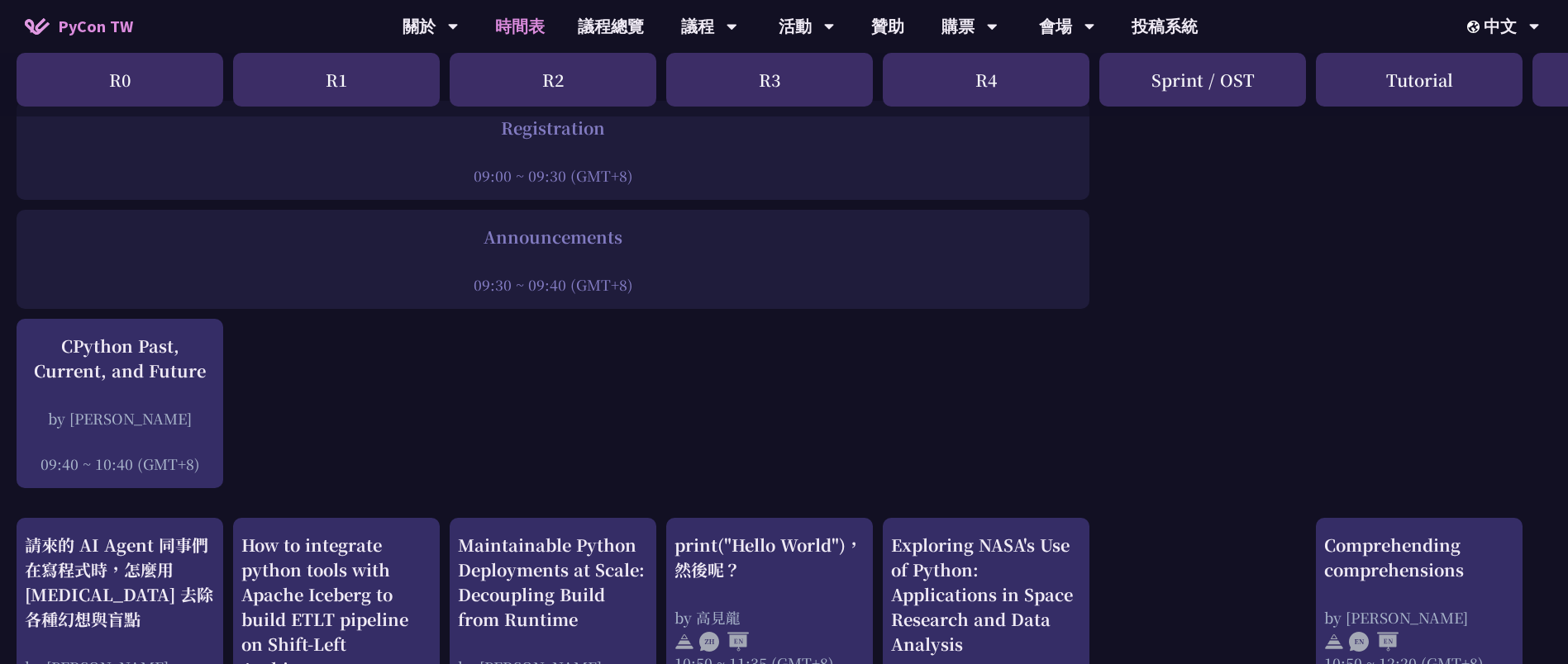
scroll to position [124, 0]
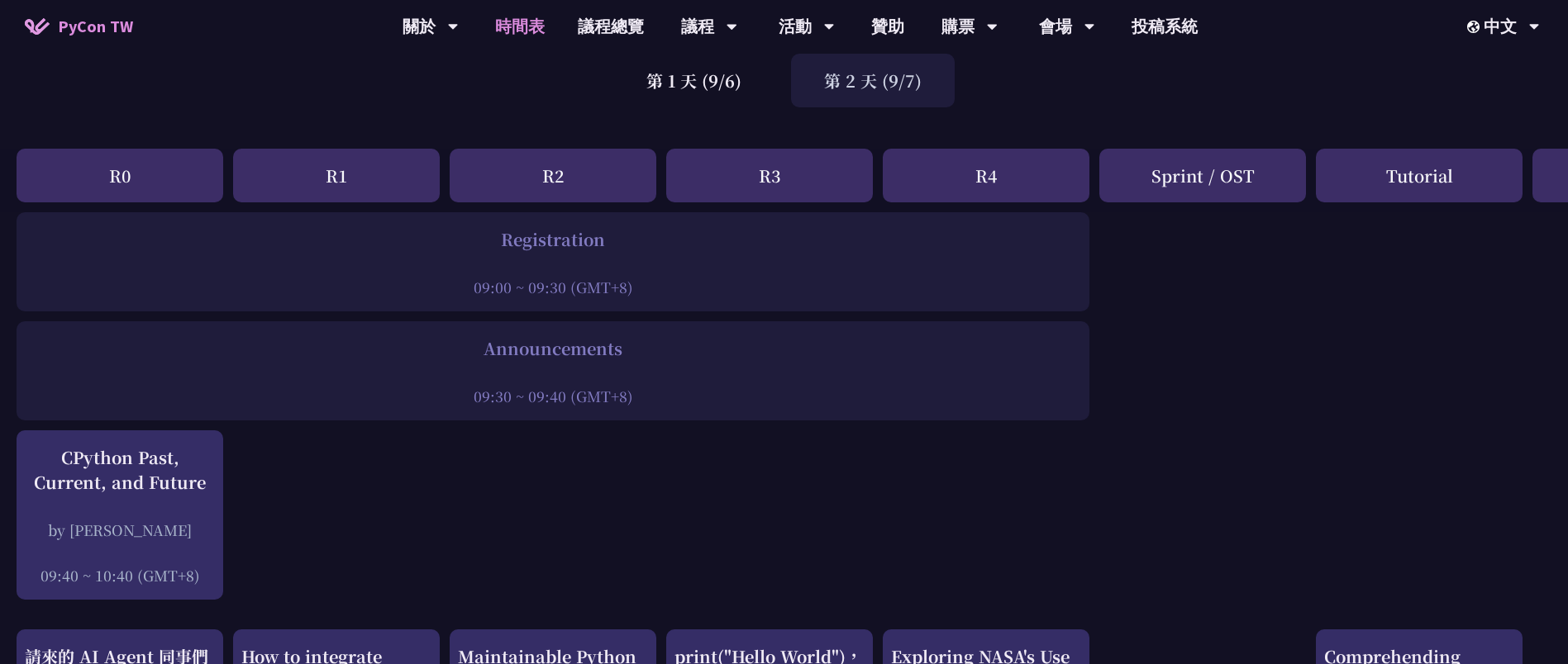
click at [868, 75] on div "第 2 天 (9/7)" at bounding box center [873, 80] width 164 height 53
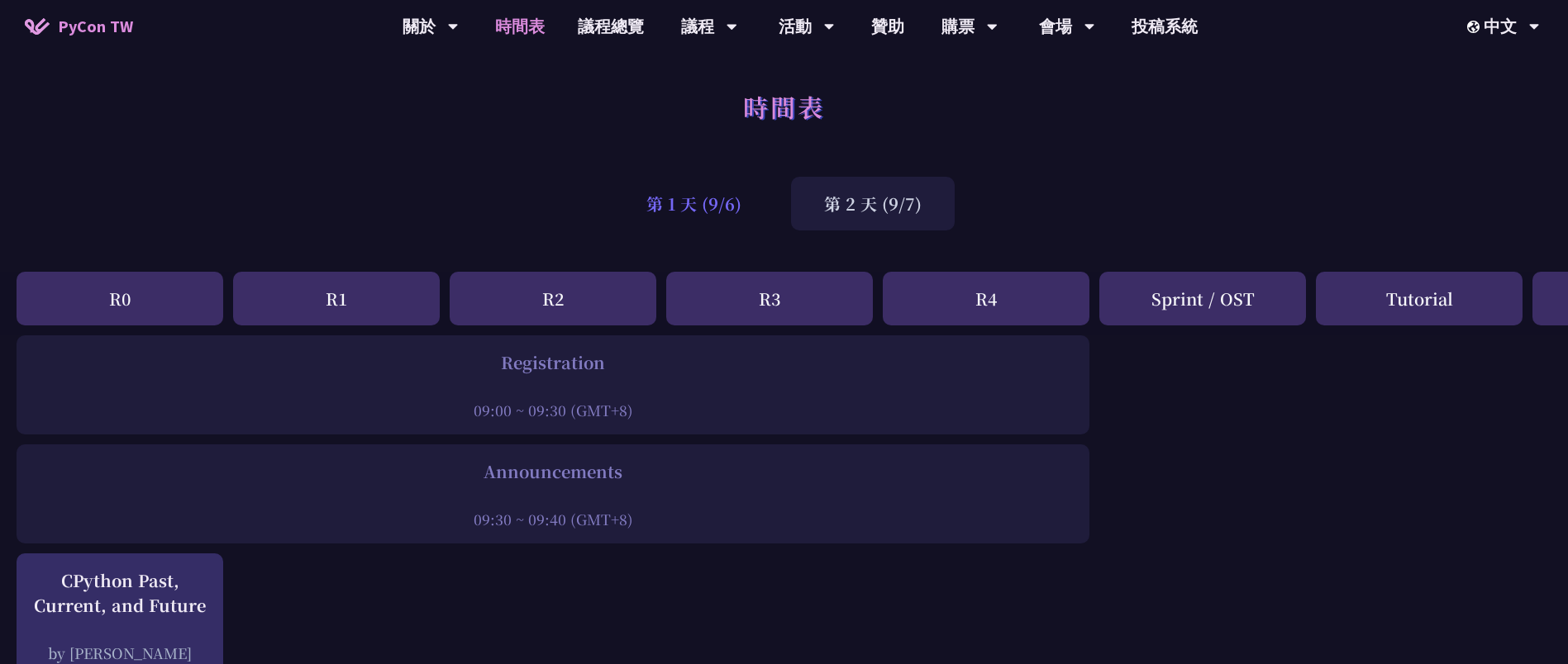
scroll to position [0, 0]
click at [734, 226] on div "第 1 天 (9/6)" at bounding box center [694, 204] width 161 height 53
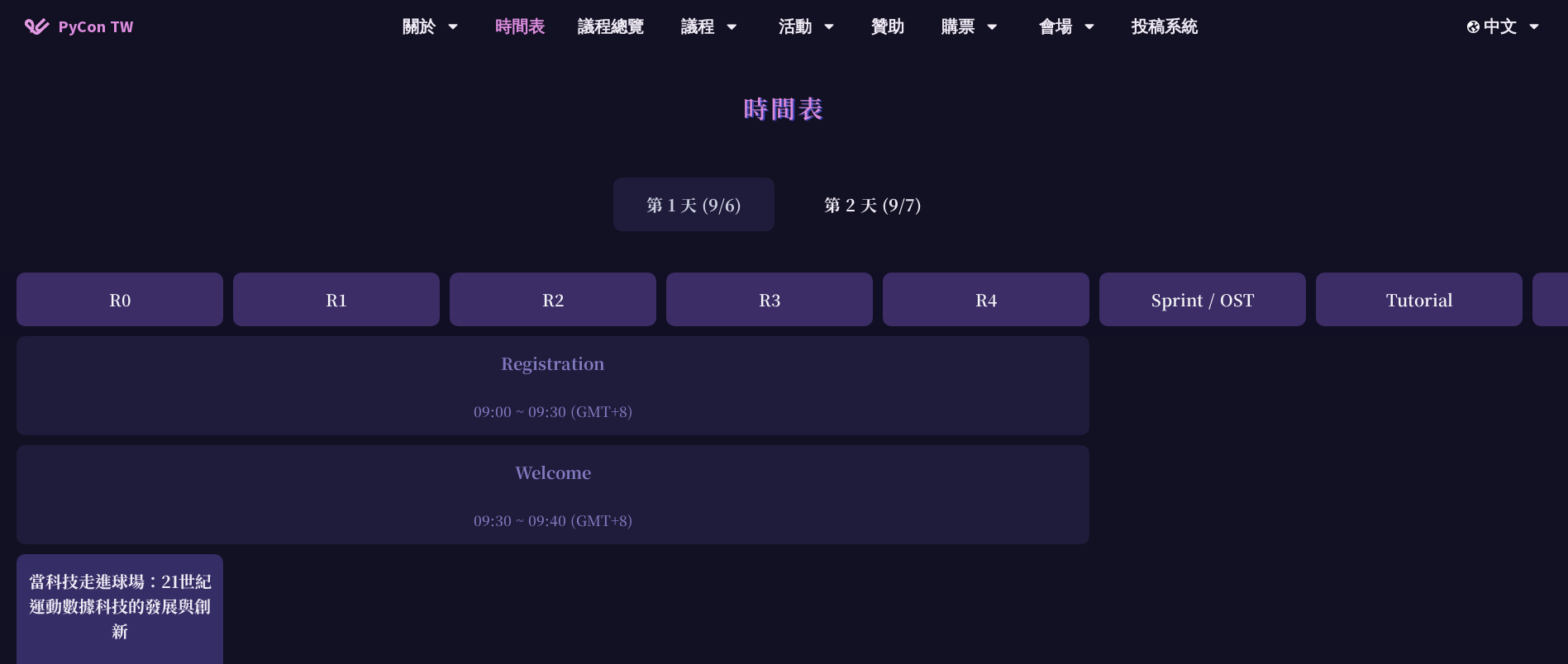
click at [694, 223] on div "第 1 天 (9/6)" at bounding box center [694, 204] width 161 height 53
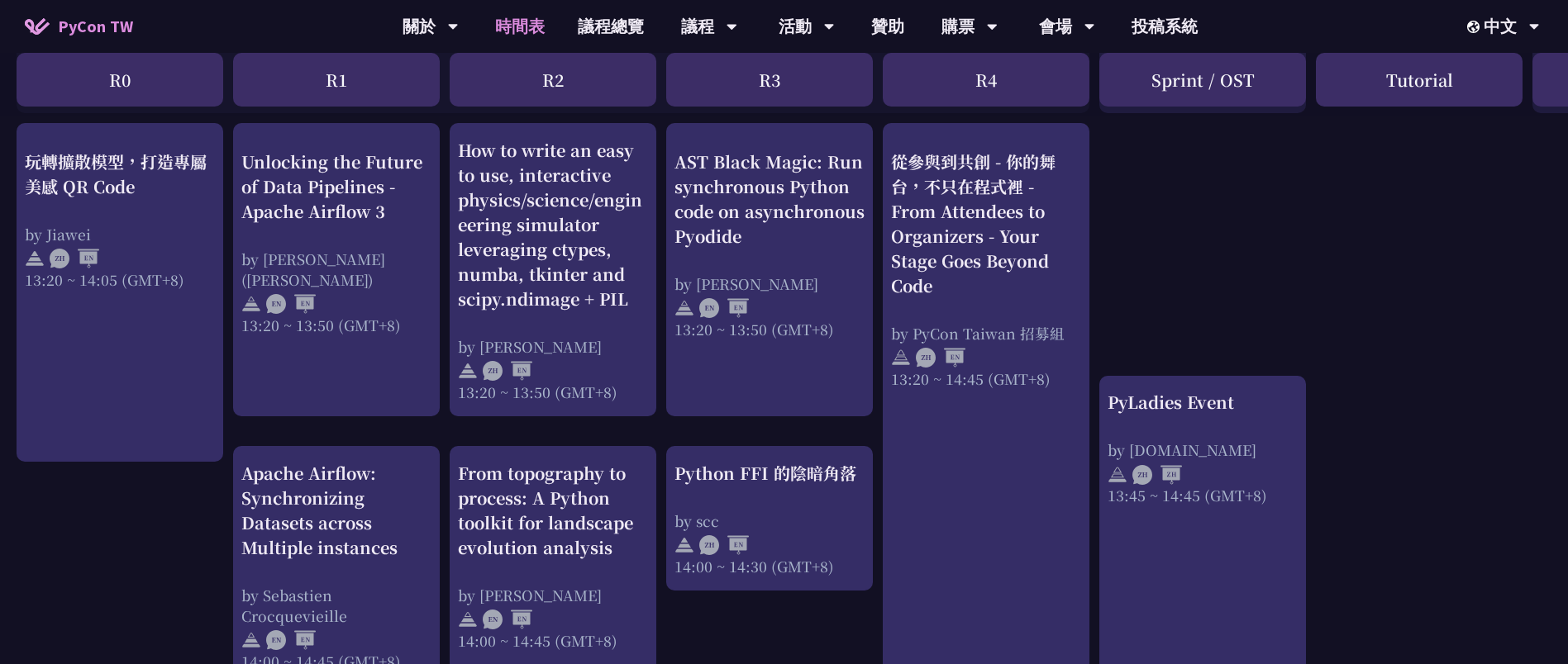
scroll to position [1363, 0]
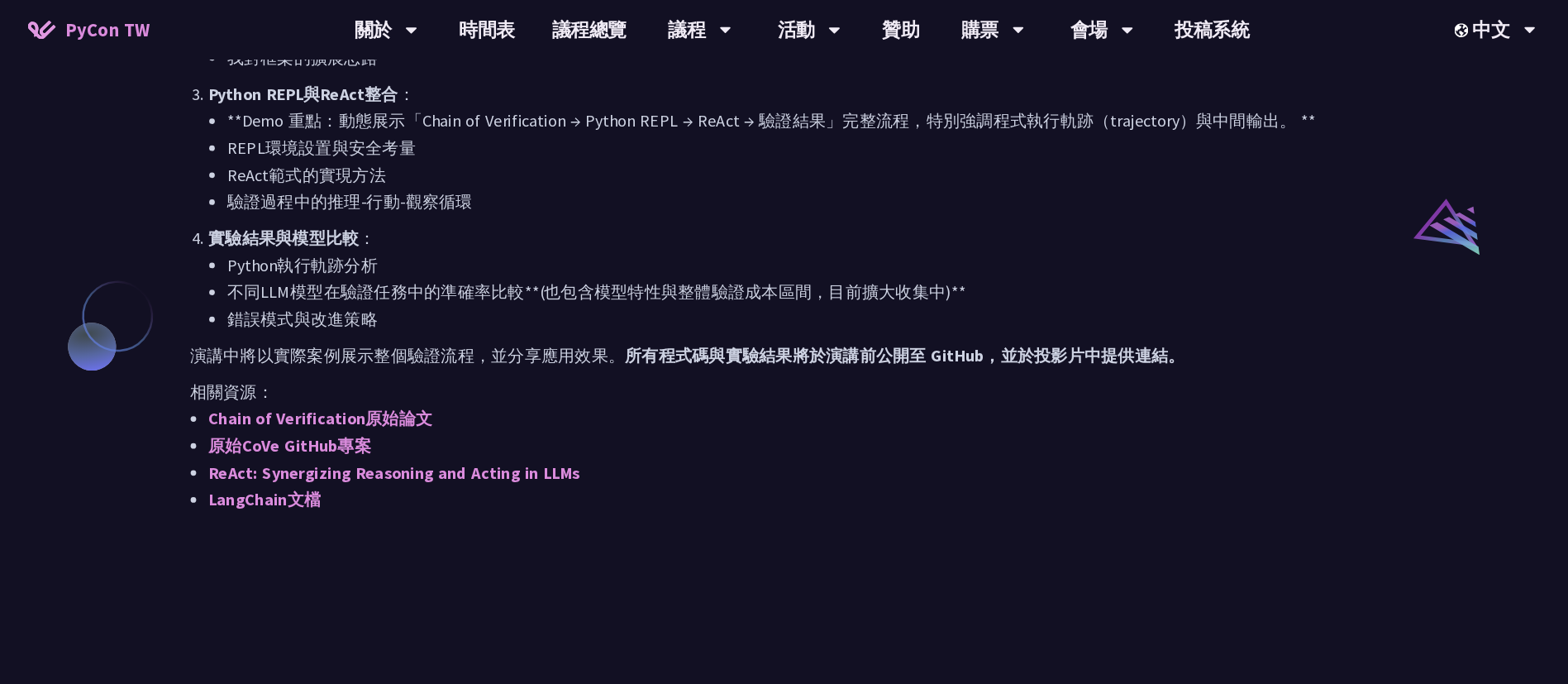
scroll to position [993, 0]
